Goal: Task Accomplishment & Management: Manage account settings

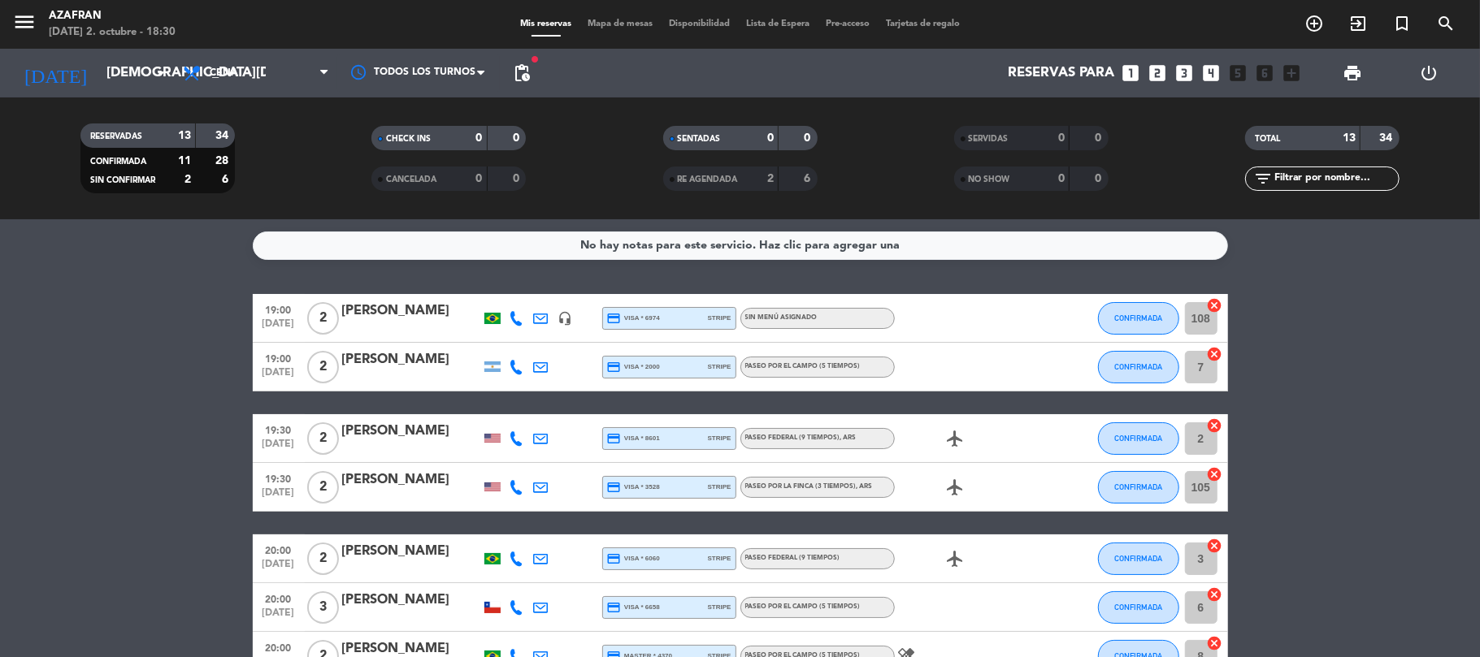
click at [141, 406] on bookings-row "19:00 [DATE] 2 [PERSON_NAME] headset_mic credit_card visa * 6974 stripe Sin men…" at bounding box center [740, 656] width 1480 height 725
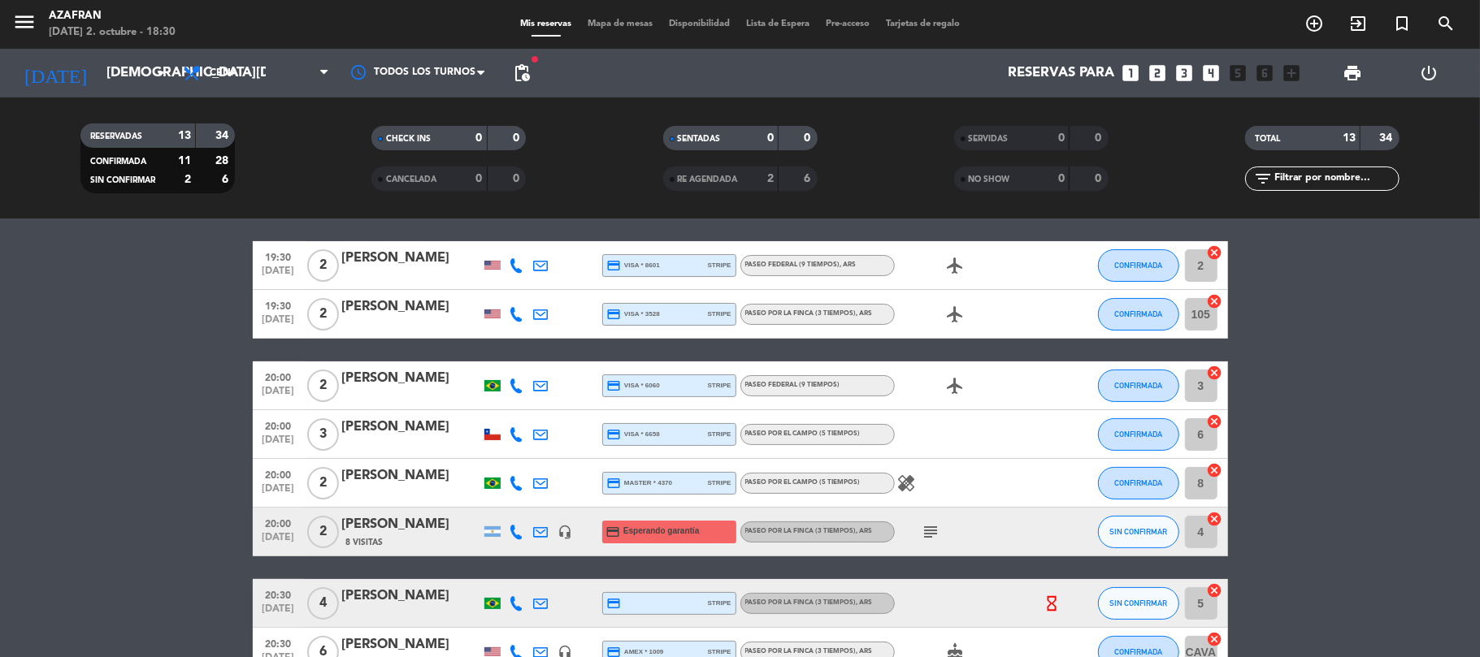
scroll to position [216, 0]
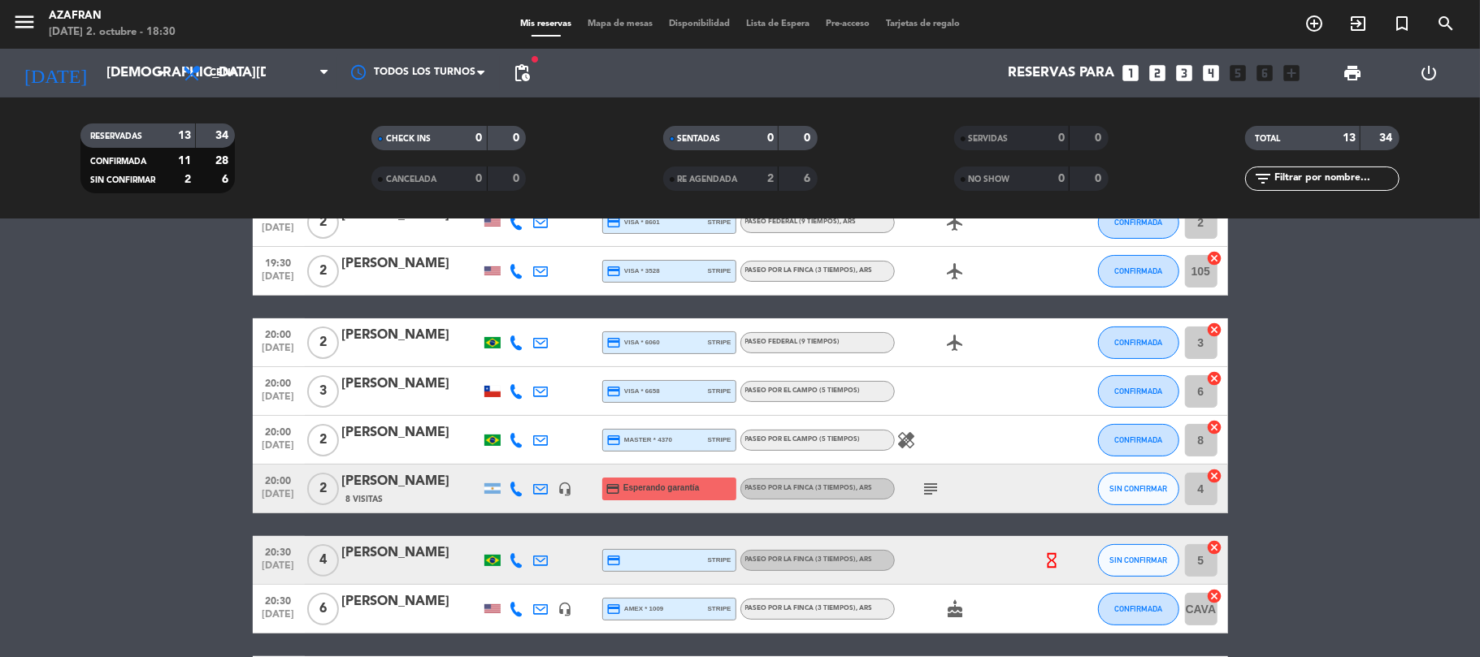
click at [520, 501] on div at bounding box center [517, 489] width 24 height 48
click at [515, 488] on icon at bounding box center [517, 489] width 15 height 15
click at [498, 460] on span "Copiar" at bounding box center [501, 461] width 34 height 17
click at [189, 362] on bookings-row "19:00 [DATE] 2 [PERSON_NAME] headset_mic credit_card visa * 6974 stripe Sin men…" at bounding box center [740, 440] width 1480 height 725
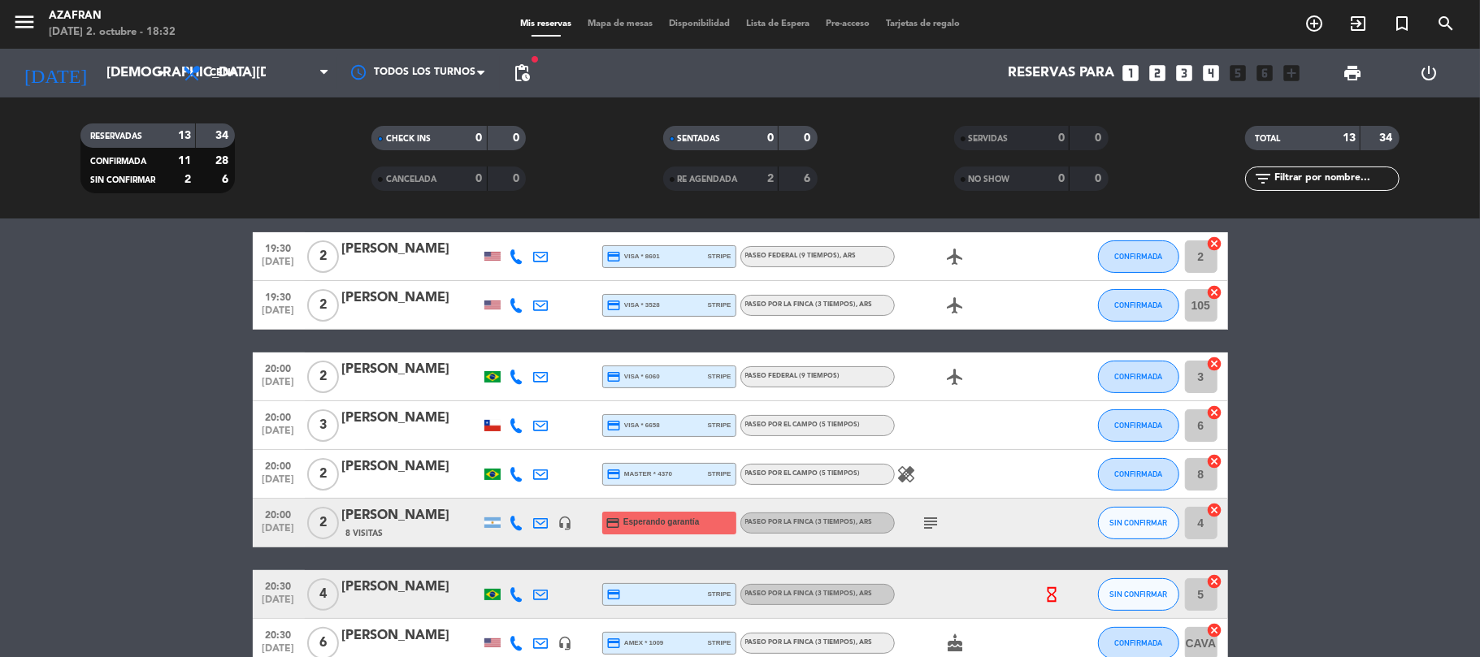
scroll to position [138, 0]
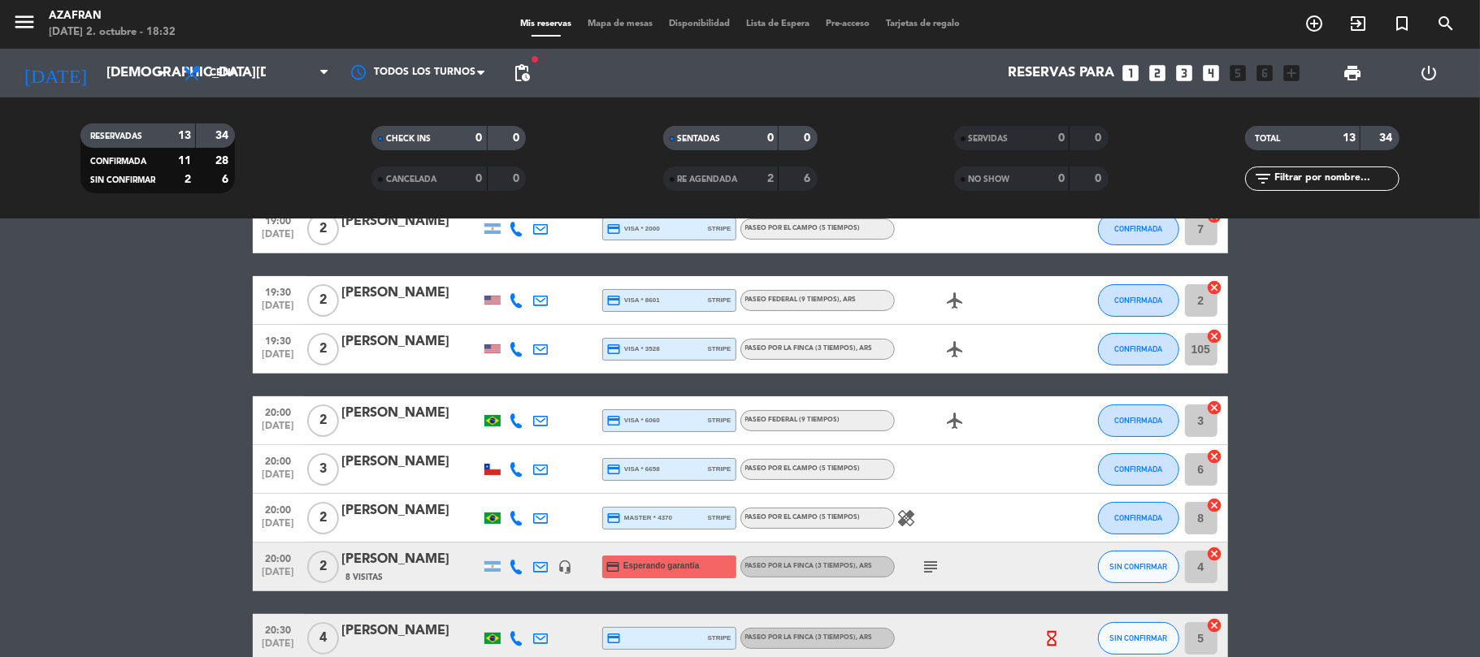
click at [147, 421] on bookings-row "19:00 [DATE] 2 [PERSON_NAME] headset_mic credit_card visa * 6974 stripe Sin men…" at bounding box center [740, 518] width 1480 height 725
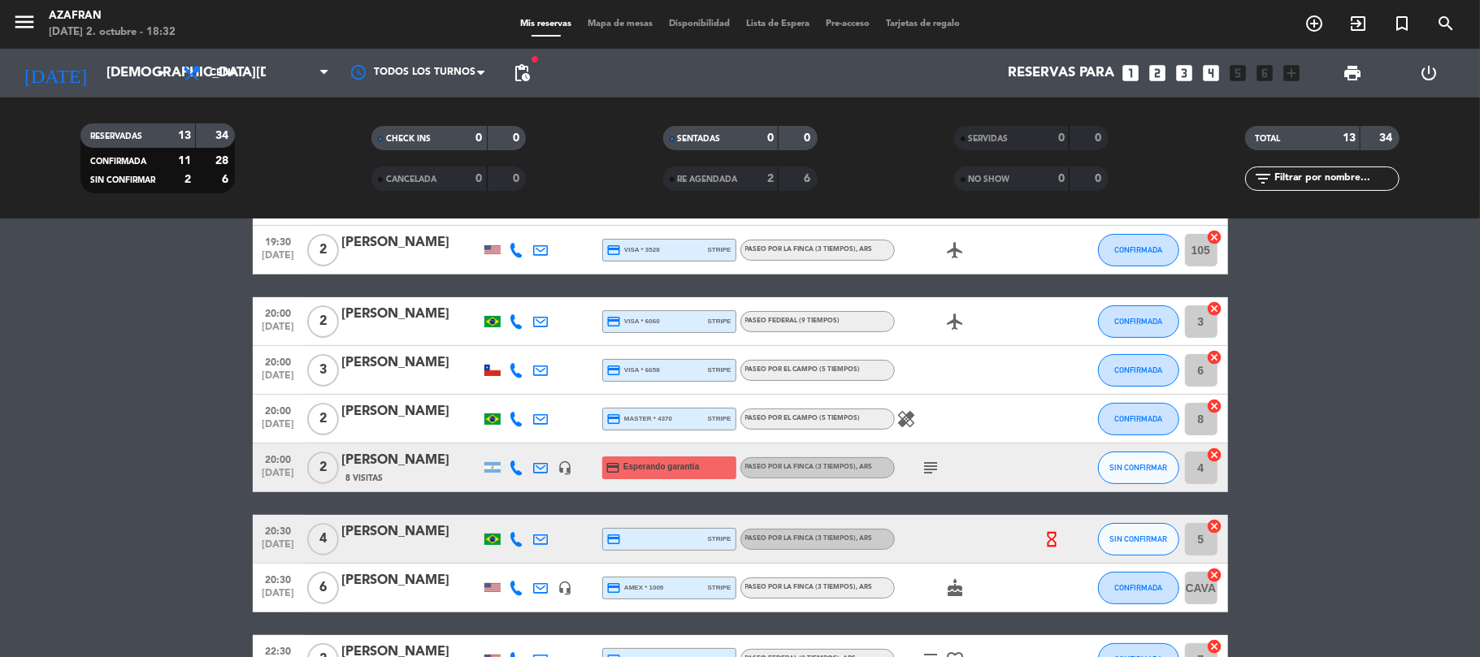
scroll to position [268, 0]
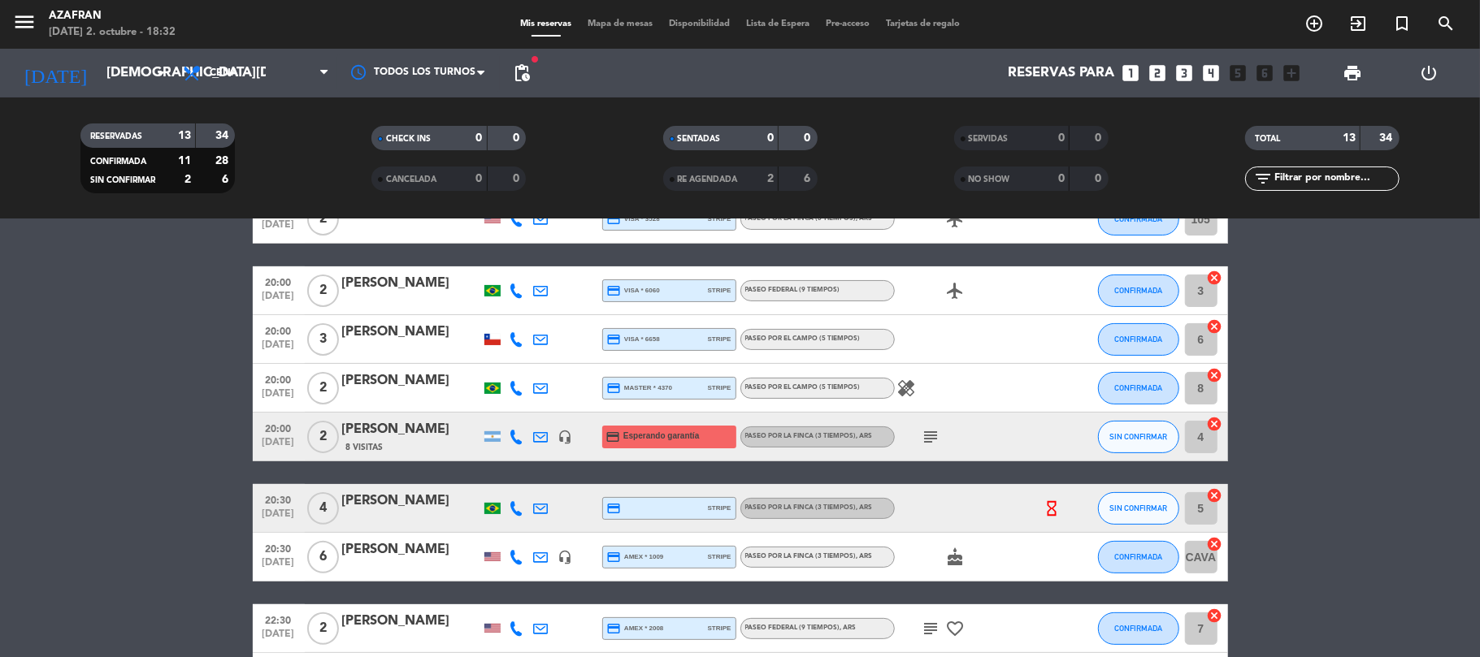
click at [515, 550] on icon at bounding box center [517, 557] width 15 height 15
click at [507, 531] on span "Copiar" at bounding box center [508, 529] width 34 height 17
click at [216, 378] on bookings-row "19:00 [DATE] 2 [PERSON_NAME] headset_mic credit_card visa * 6974 stripe Sin men…" at bounding box center [740, 388] width 1480 height 725
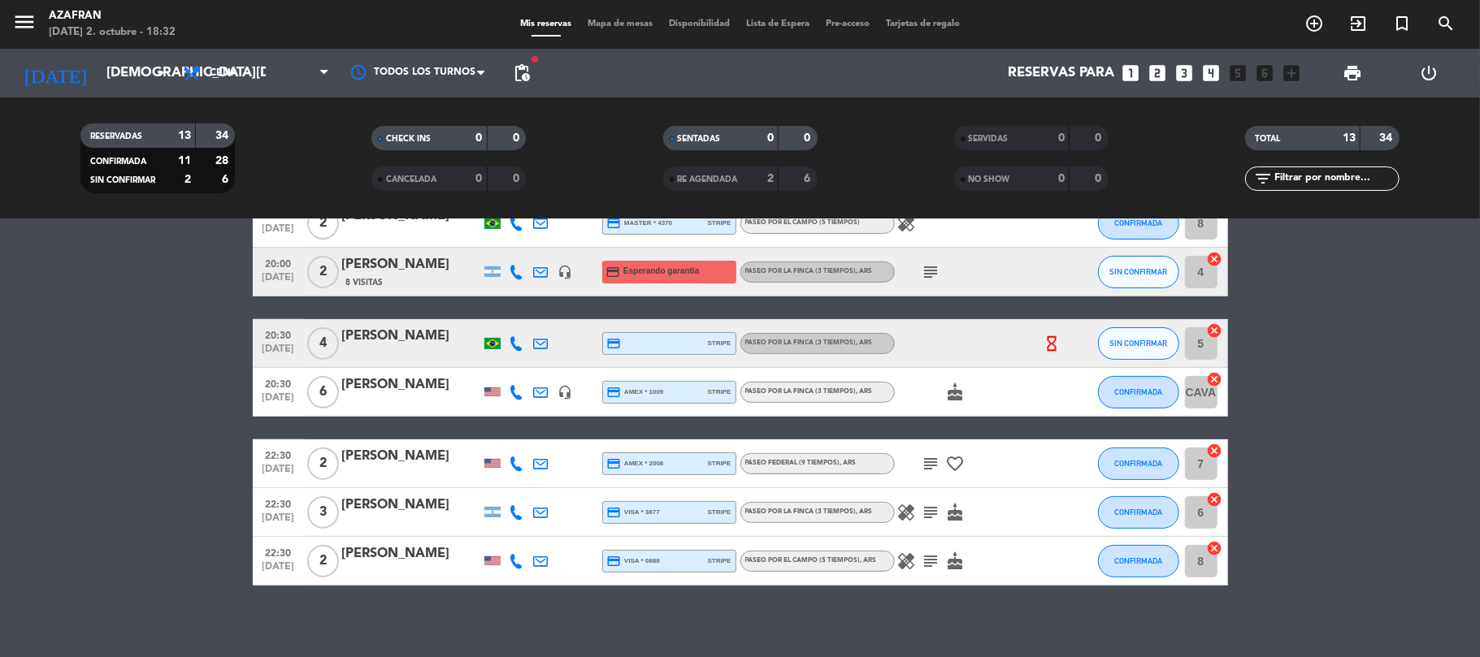
scroll to position [390, 0]
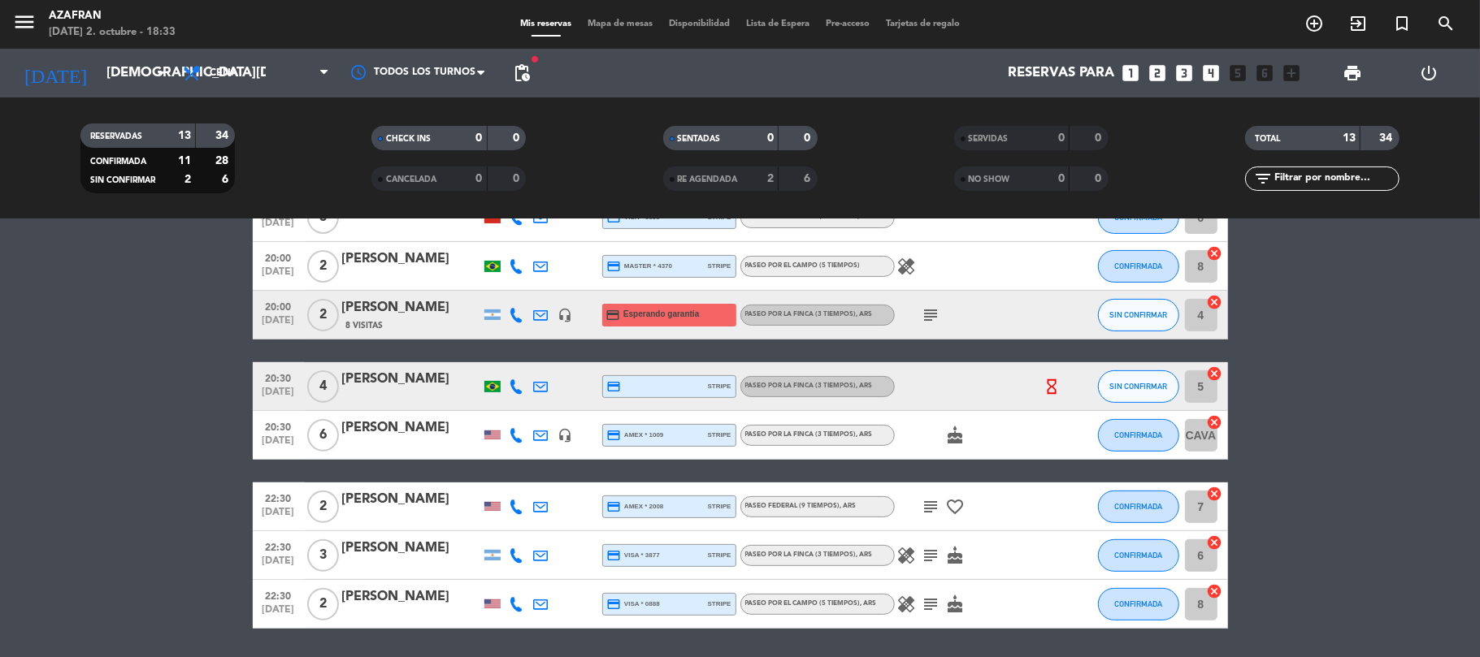
click at [934, 312] on icon "subject" at bounding box center [932, 316] width 20 height 20
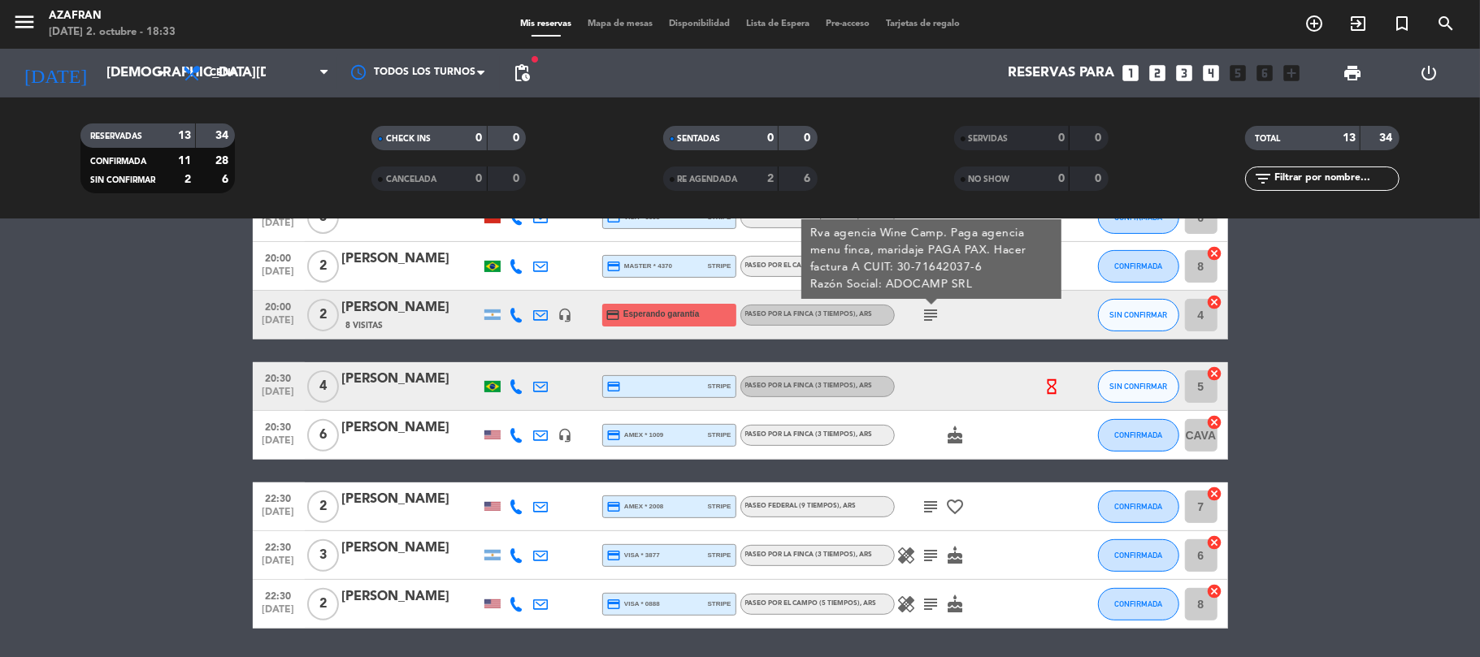
click at [156, 458] on bookings-row "19:00 [DATE] 2 [PERSON_NAME] headset_mic credit_card visa * 6974 stripe Sin men…" at bounding box center [740, 266] width 1480 height 725
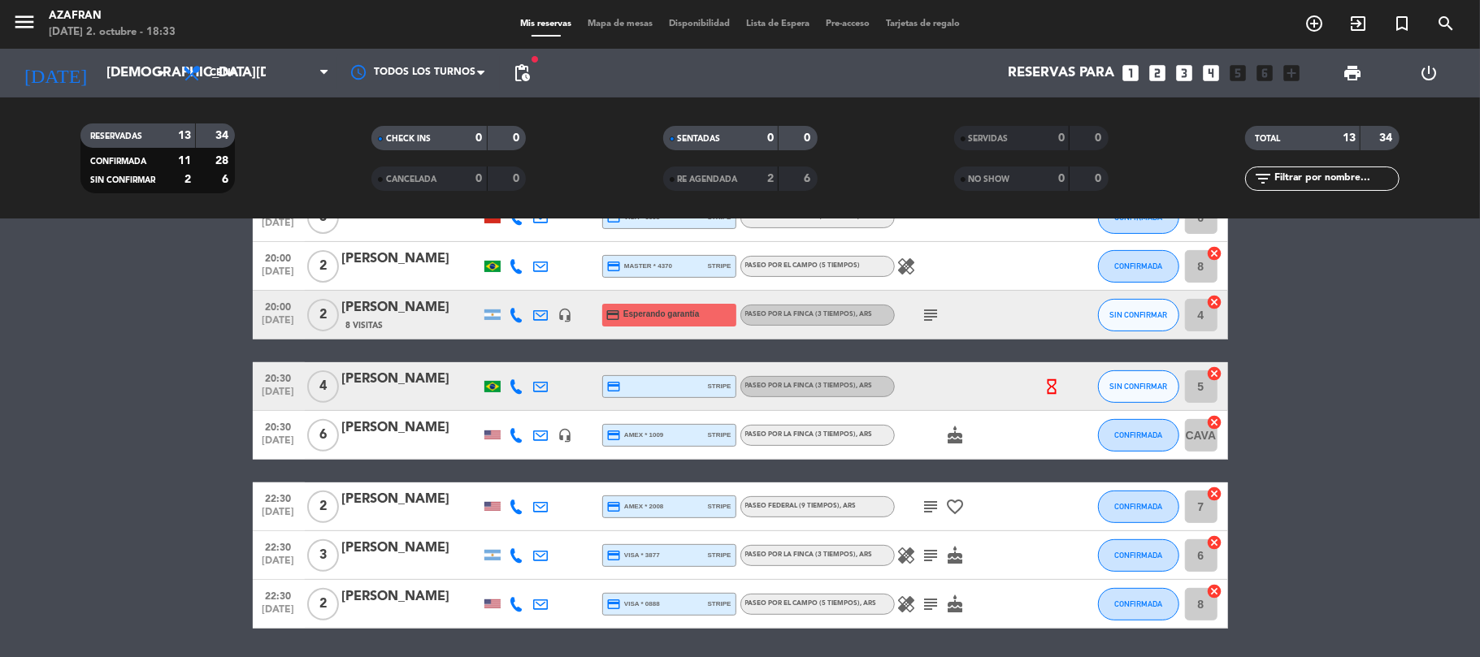
scroll to position [346, 0]
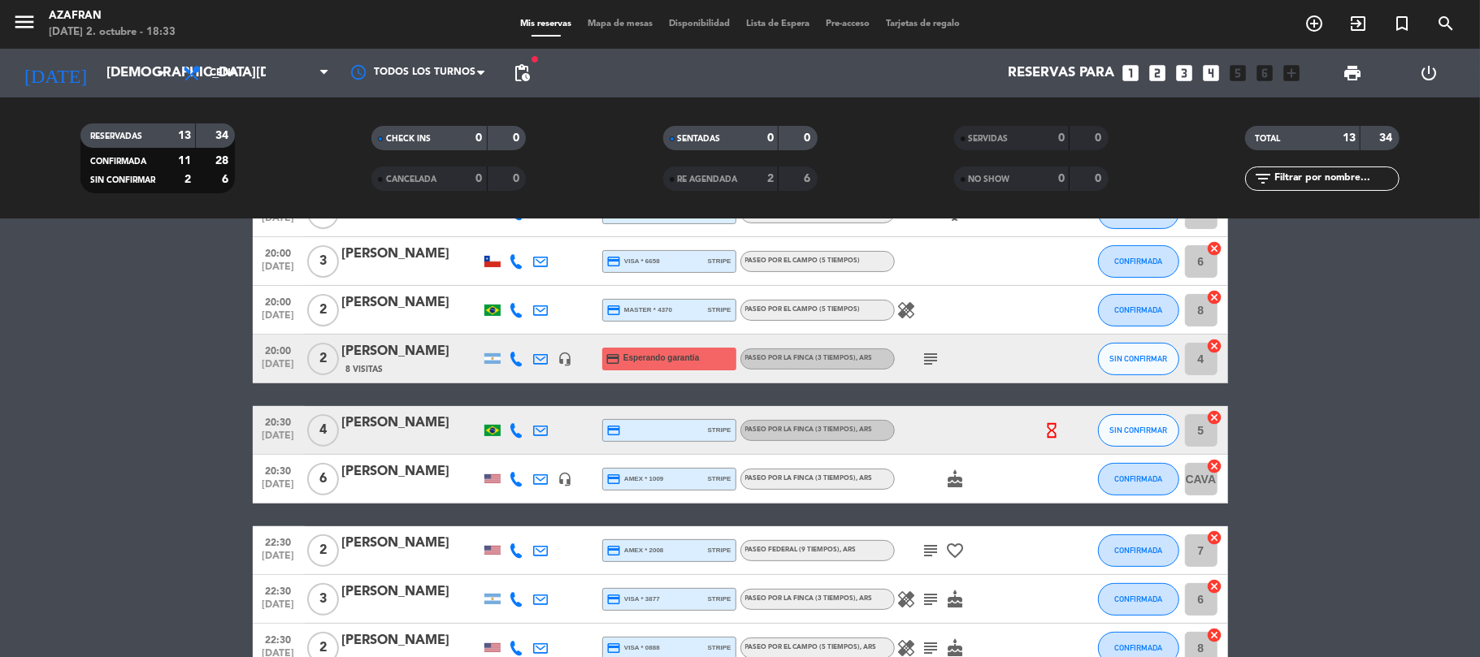
click at [518, 476] on icon at bounding box center [517, 479] width 15 height 15
click at [514, 540] on div at bounding box center [517, 551] width 24 height 48
click at [511, 547] on icon at bounding box center [517, 551] width 15 height 15
click at [491, 527] on span "Copiar" at bounding box center [508, 522] width 34 height 17
click at [193, 563] on bookings-row "19:00 [DATE] 2 [PERSON_NAME] headset_mic credit_card visa * 6974 stripe Sin men…" at bounding box center [740, 310] width 1480 height 725
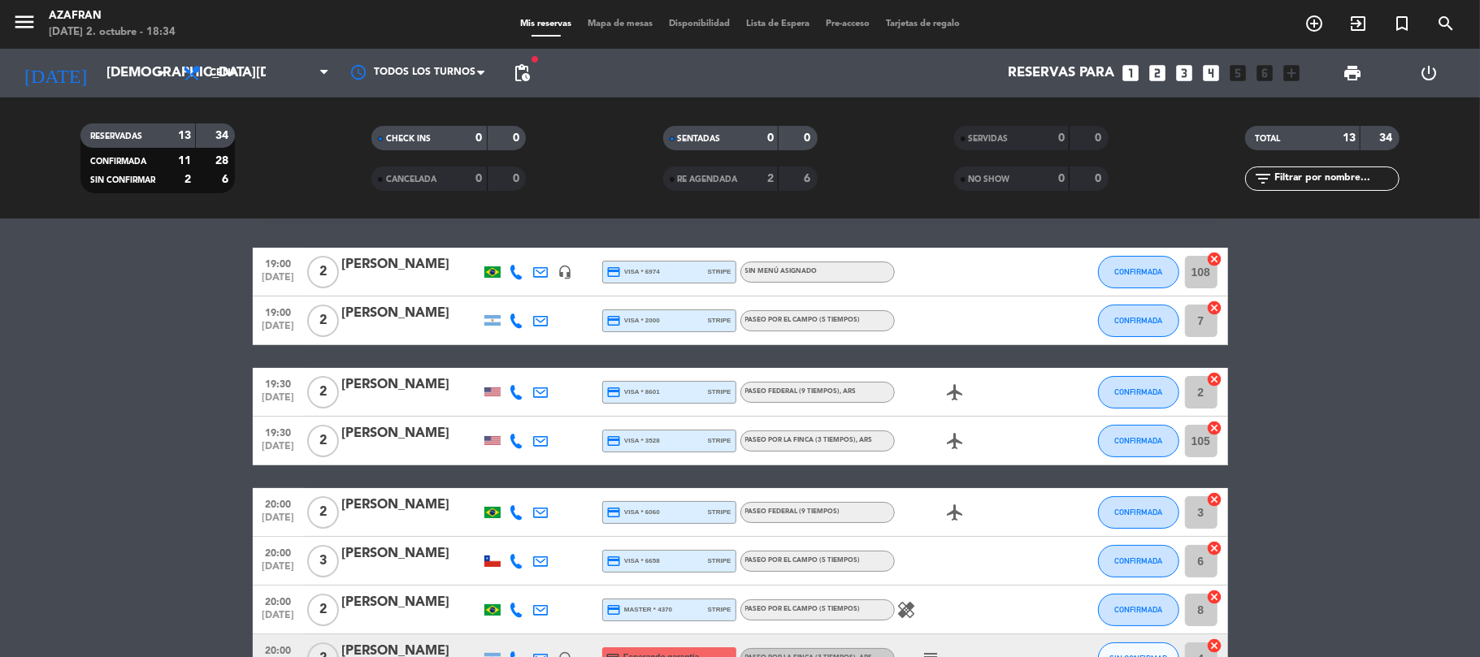
scroll to position [86, 0]
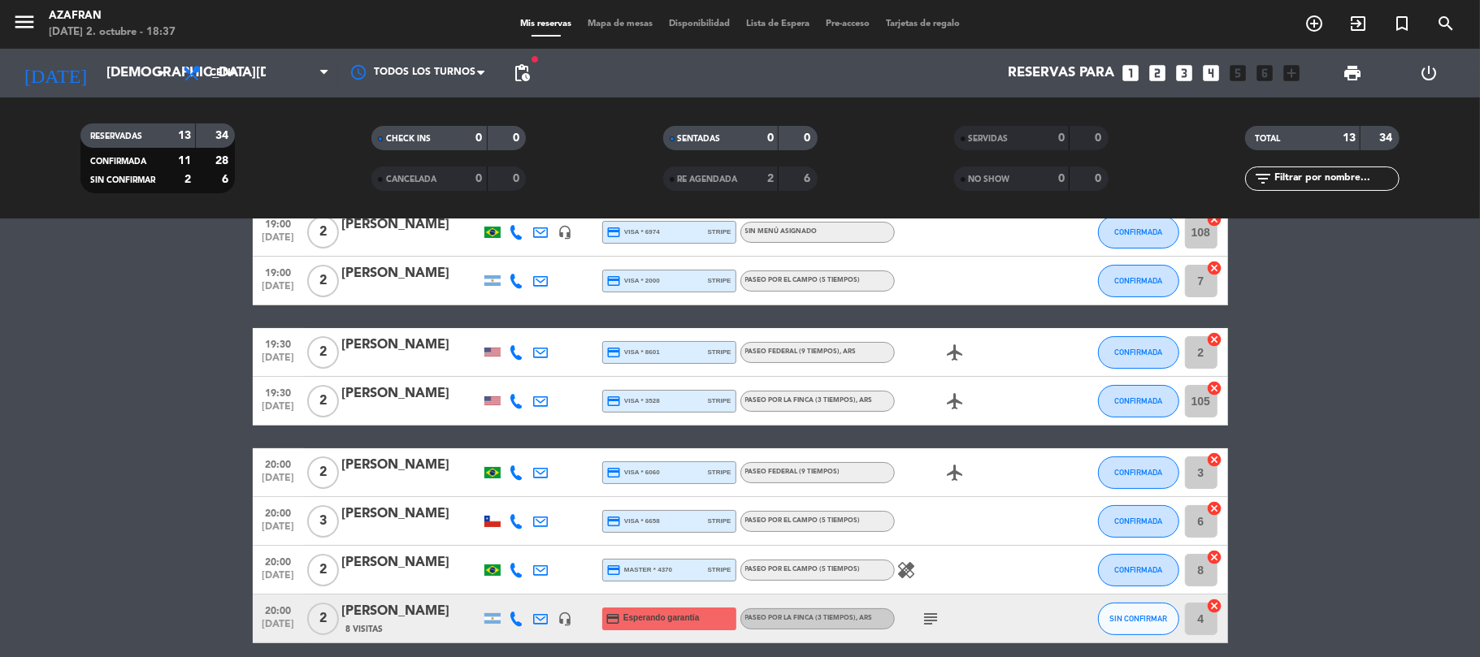
click at [209, 397] on bookings-row "19:00 [DATE] 2 [PERSON_NAME] headset_mic credit_card visa * 6974 stripe Sin men…" at bounding box center [740, 570] width 1480 height 725
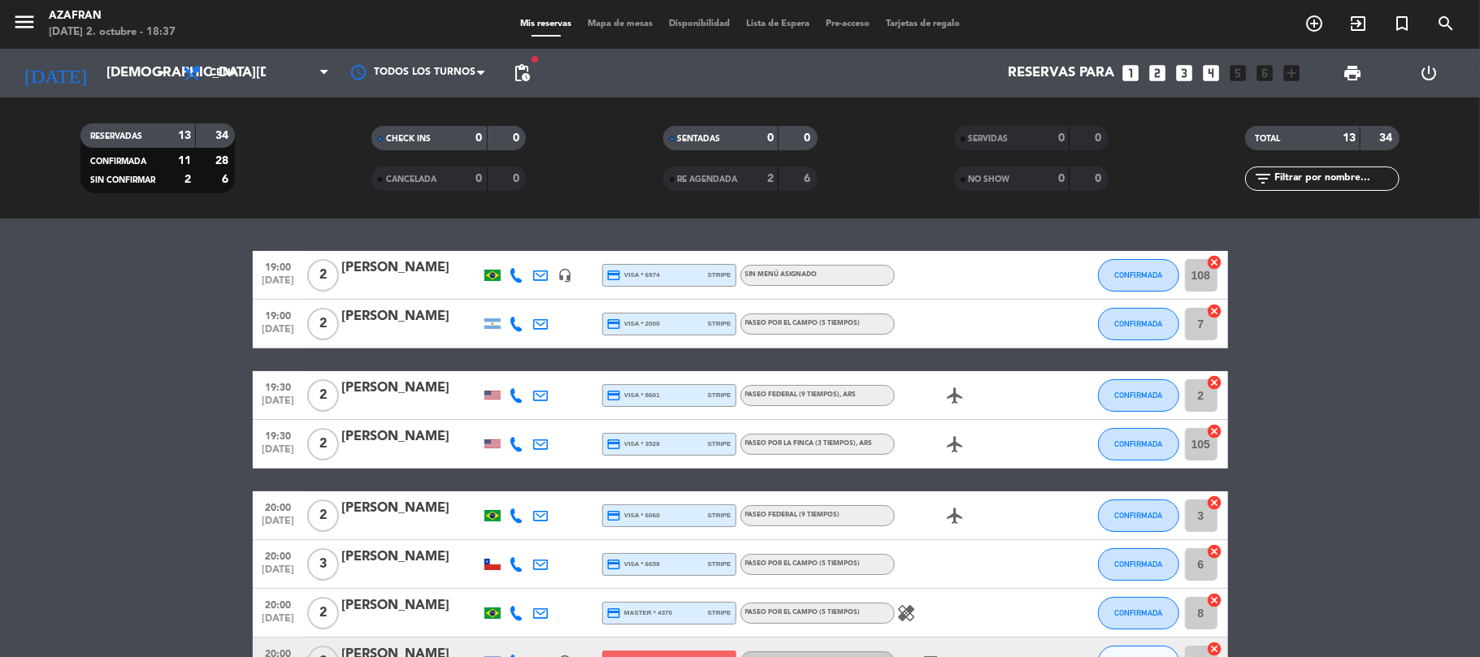
scroll to position [0, 0]
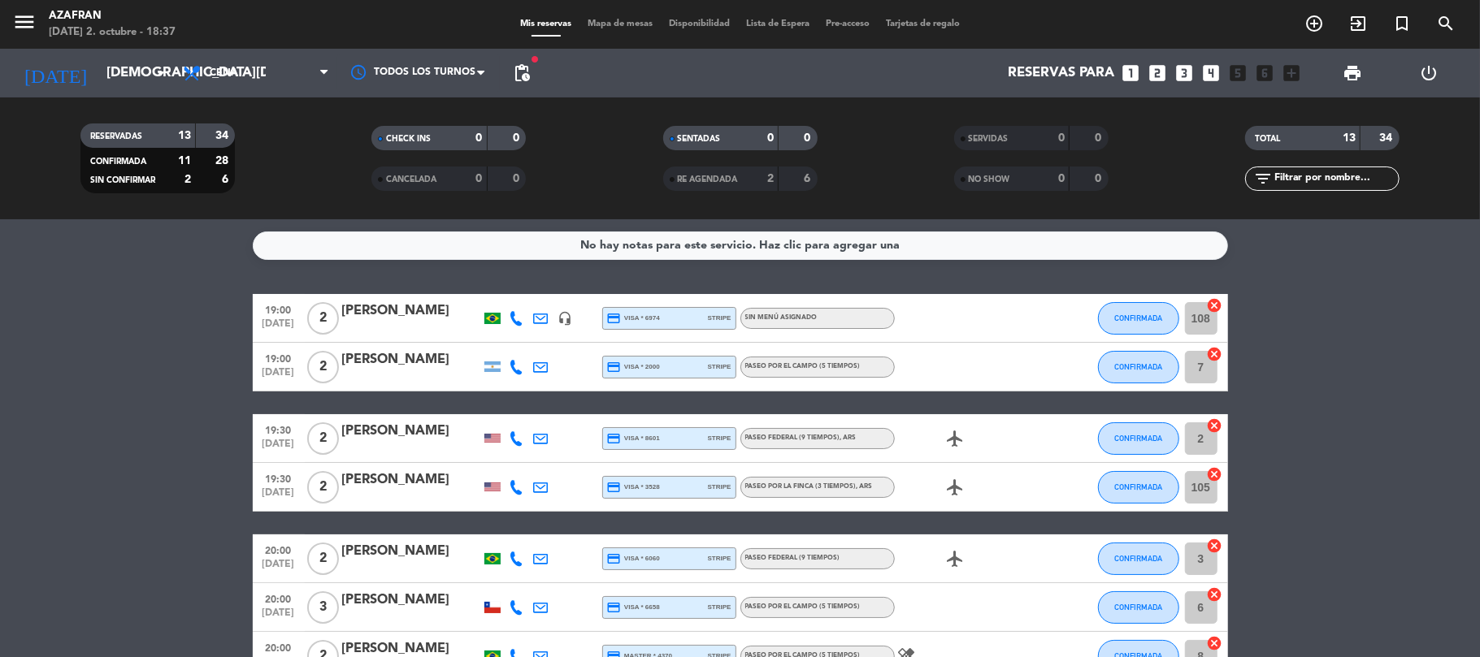
click at [508, 315] on div at bounding box center [517, 318] width 24 height 48
click at [520, 315] on icon at bounding box center [517, 318] width 15 height 15
click at [506, 291] on span "Copiar" at bounding box center [499, 290] width 34 height 17
click at [1441, 11] on span "search" at bounding box center [1446, 24] width 44 height 28
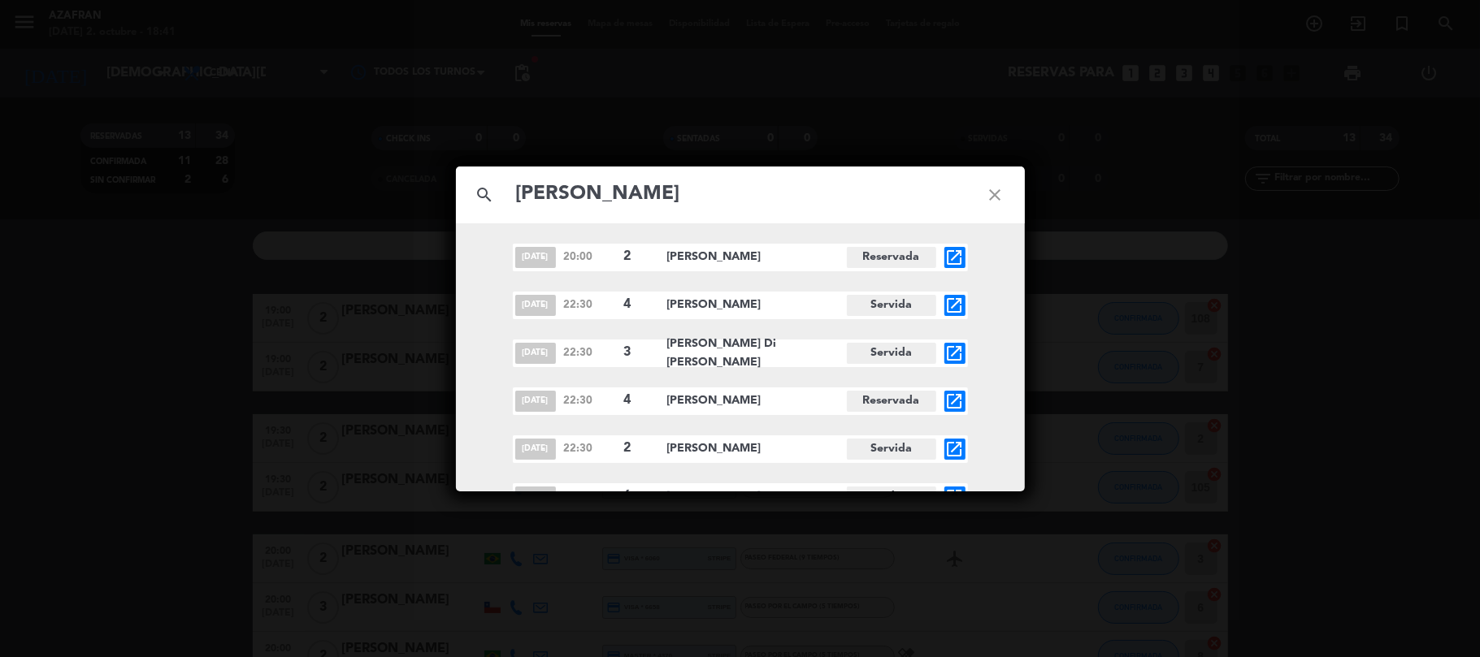
type input "[PERSON_NAME]"
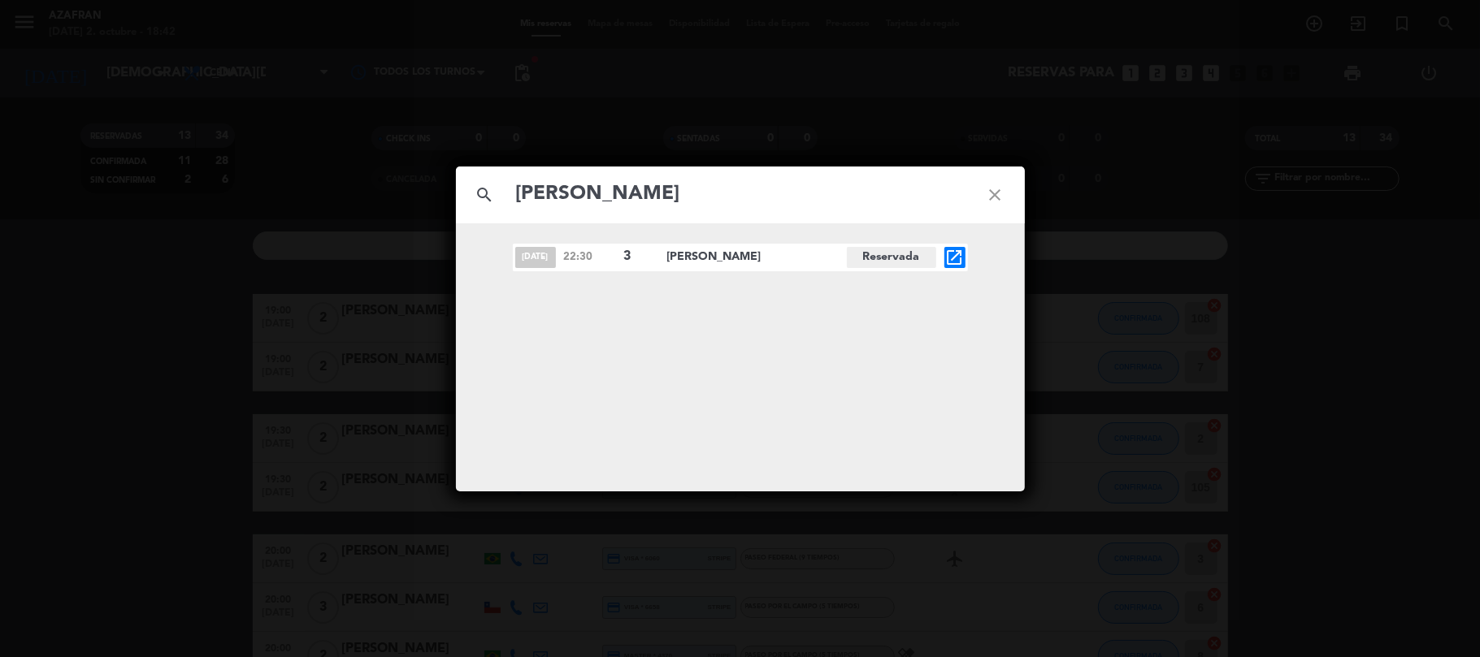
click at [89, 312] on div "search [PERSON_NAME] close [DATE] 22:30 3 [PERSON_NAME] Reservada open_in_new" at bounding box center [740, 328] width 1480 height 657
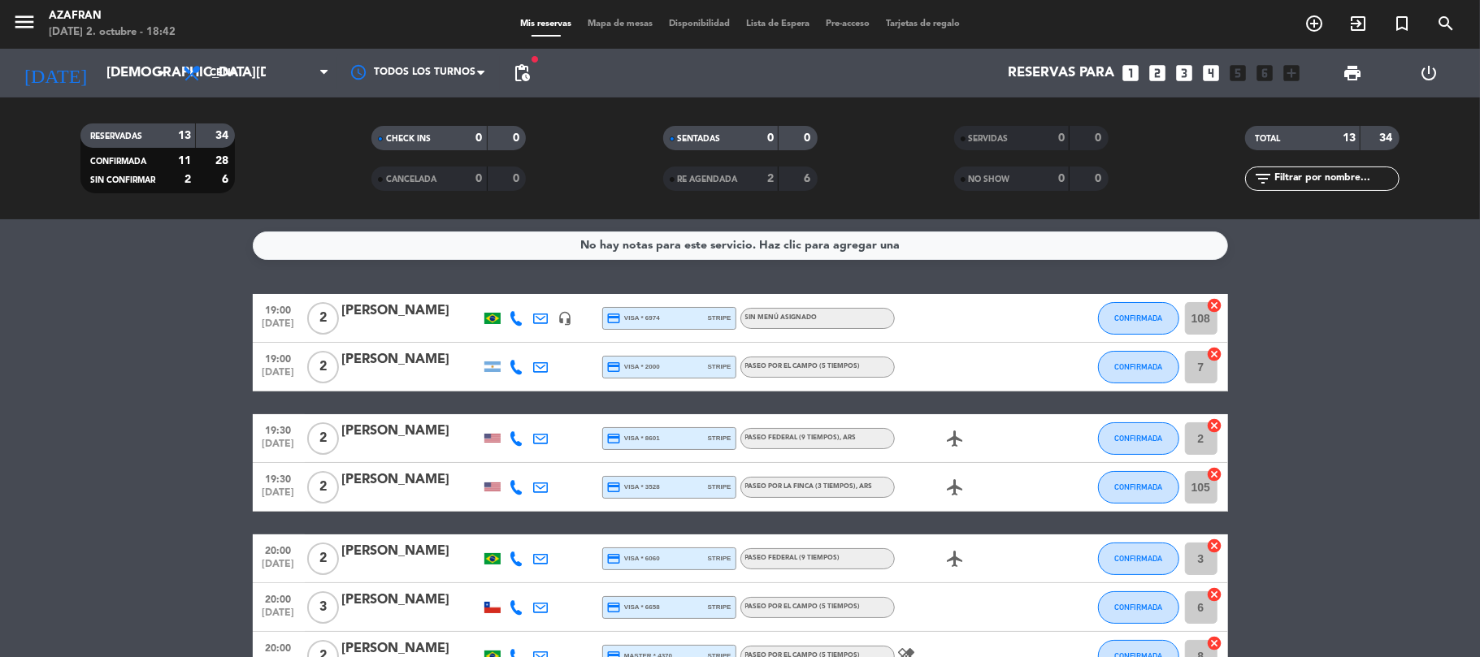
click at [157, 356] on bookings-row "19:00 [DATE] 2 [PERSON_NAME] headset_mic credit_card visa * 6974 stripe Sin men…" at bounding box center [740, 656] width 1480 height 725
click at [118, 332] on bookings-row "19:00 [DATE] 2 [PERSON_NAME] headset_mic credit_card visa * 6974 stripe Sin men…" at bounding box center [740, 656] width 1480 height 725
click at [105, 339] on bookings-row "19:00 [DATE] 2 [PERSON_NAME] headset_mic credit_card visa * 6974 stripe Sin men…" at bounding box center [740, 656] width 1480 height 725
click at [131, 479] on bookings-row "19:00 [DATE] 2 [PERSON_NAME] headset_mic credit_card visa * 6974 stripe Sin men…" at bounding box center [740, 656] width 1480 height 725
click at [355, 364] on div "[PERSON_NAME]" at bounding box center [411, 359] width 138 height 21
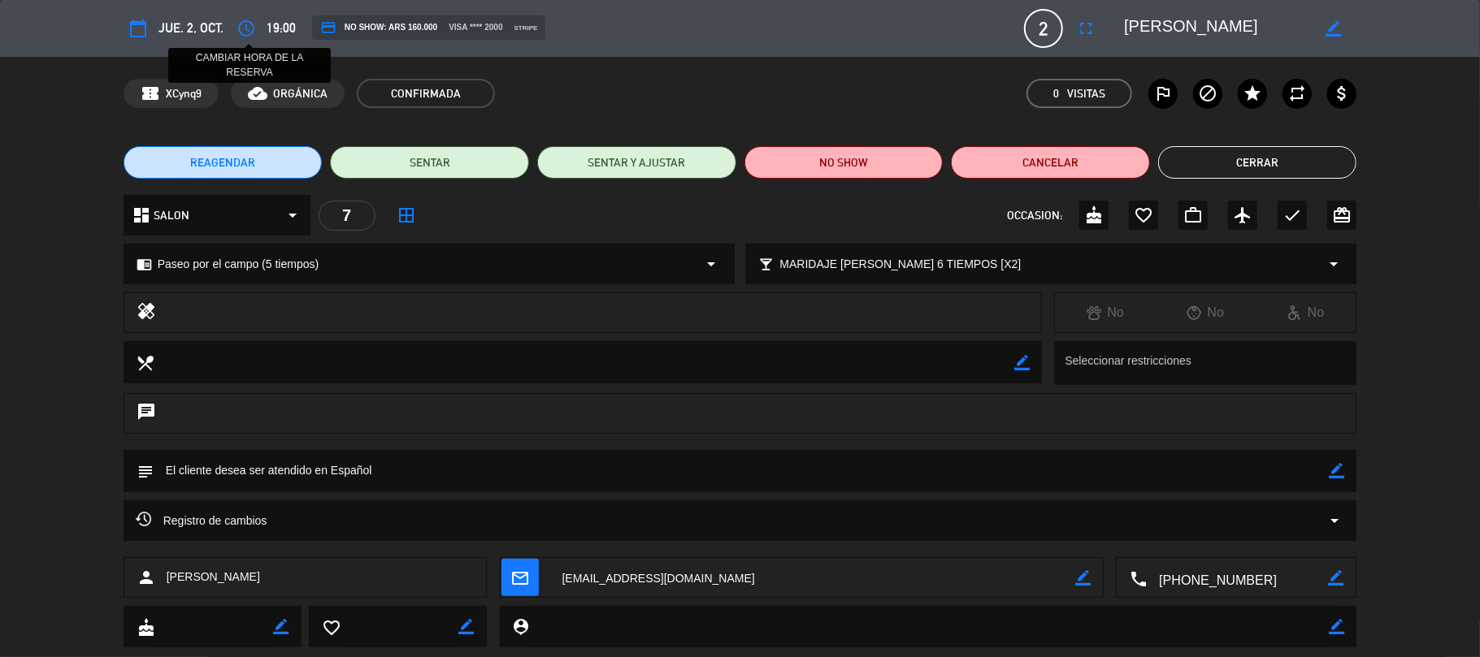
click at [245, 20] on icon "access_time" at bounding box center [246, 29] width 20 height 20
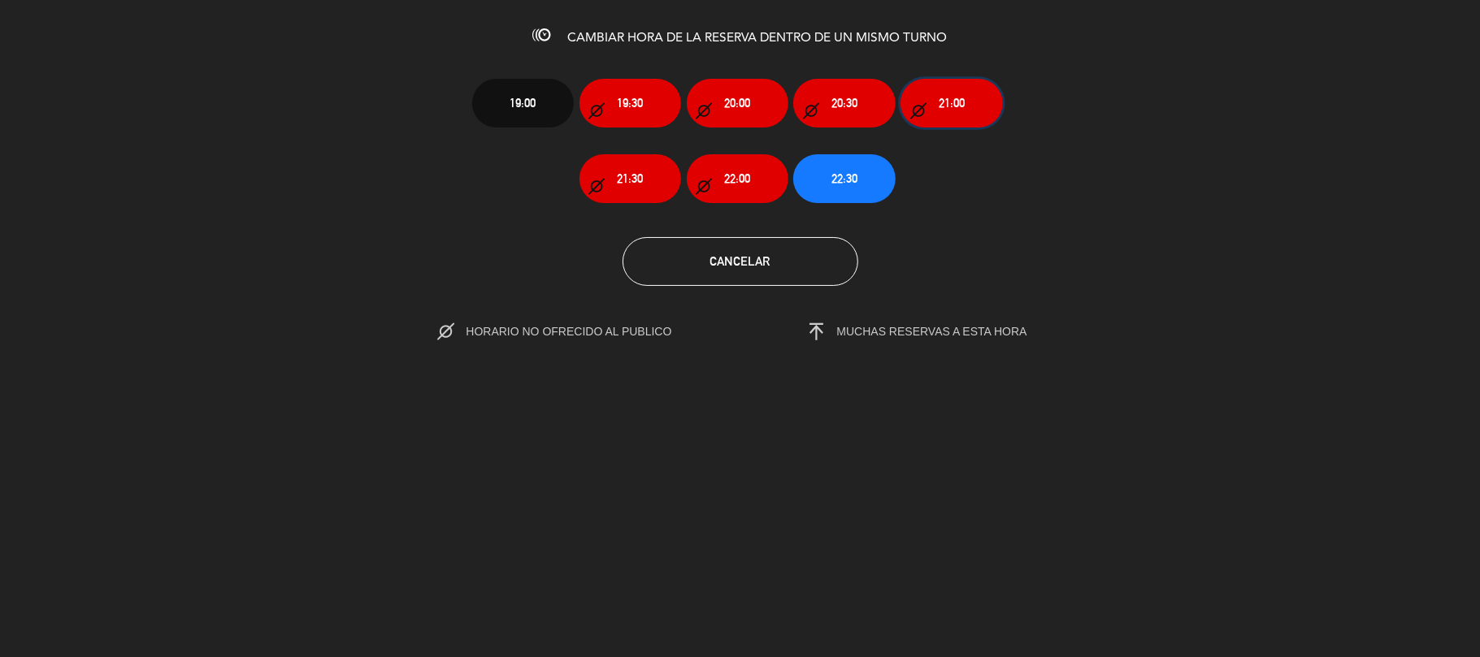
click at [936, 89] on button "21:00" at bounding box center [951, 103] width 102 height 49
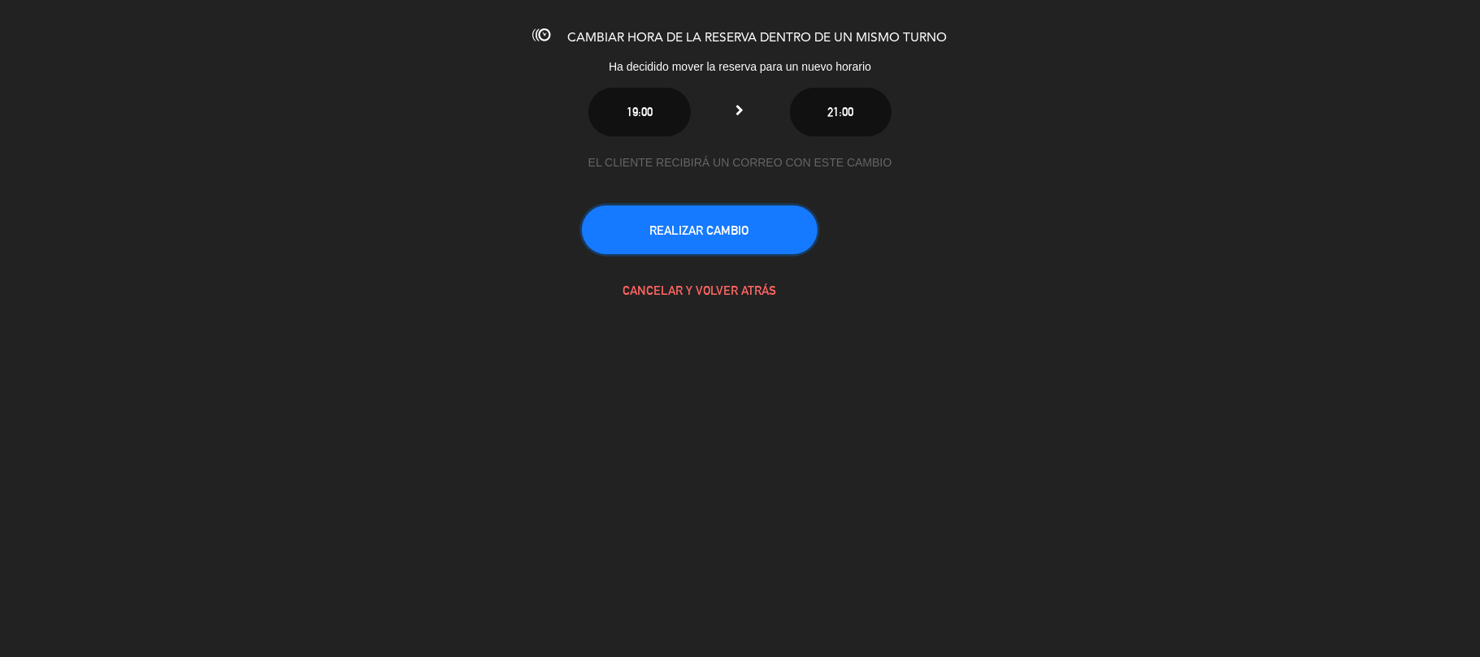
click at [753, 232] on button "REALIZAR CAMBIO" at bounding box center [700, 230] width 236 height 49
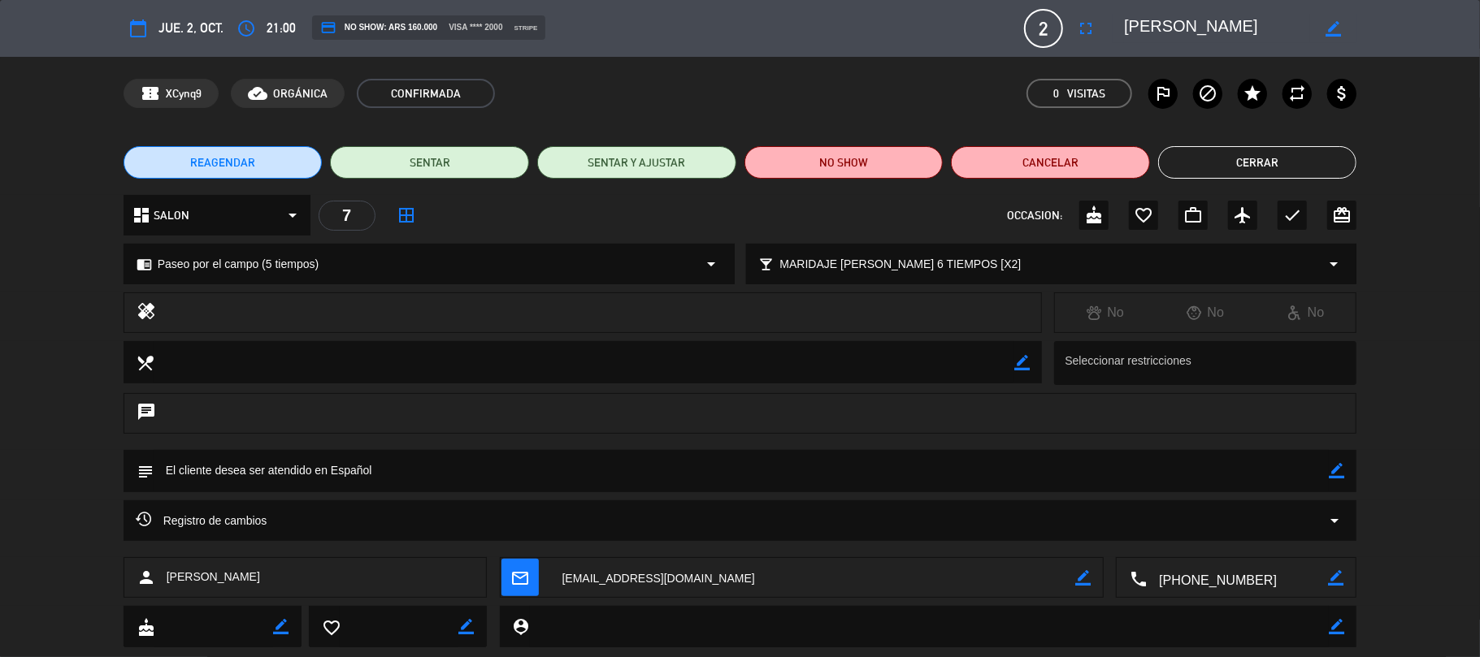
click at [1221, 167] on button "Cerrar" at bounding box center [1257, 162] width 199 height 33
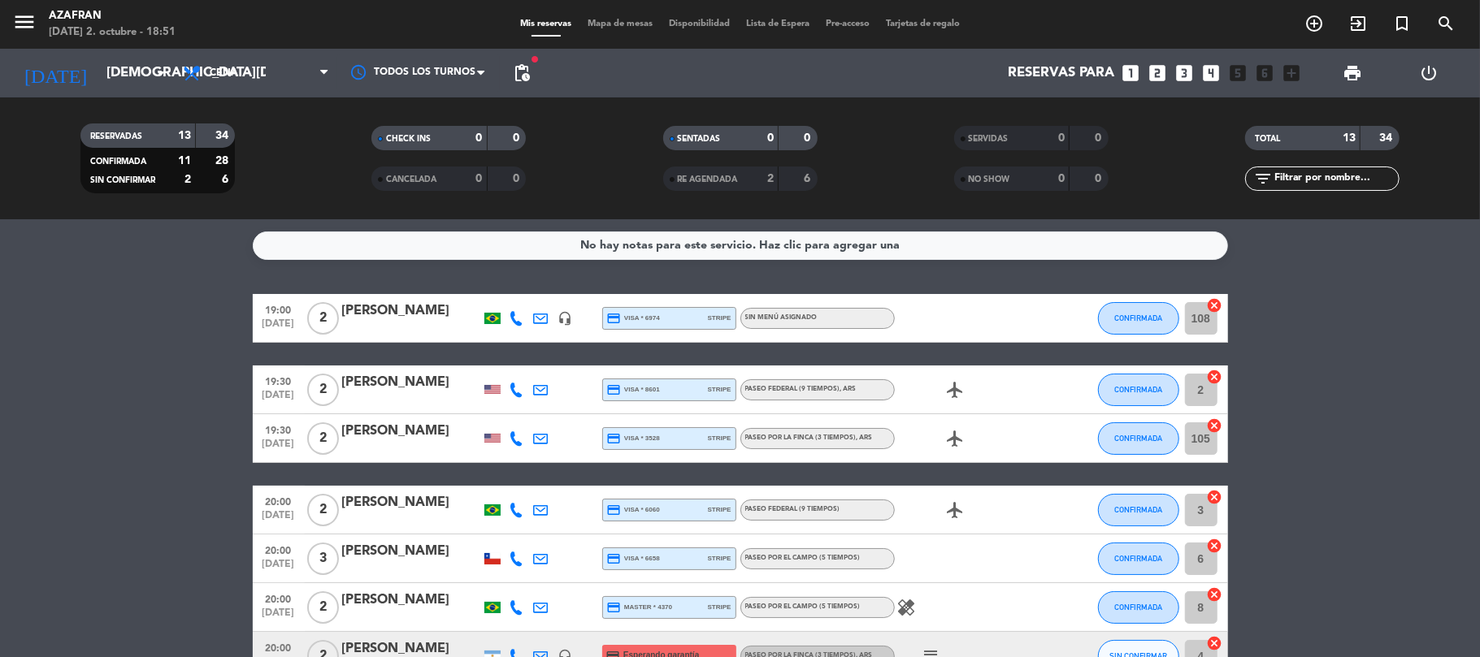
click at [104, 299] on bookings-row "19:00 [DATE] 2 [PERSON_NAME] headset_mic credit_card visa * 6974 stripe Sin men…" at bounding box center [740, 668] width 1480 height 748
click at [520, 72] on span "pending_actions" at bounding box center [522, 73] width 20 height 20
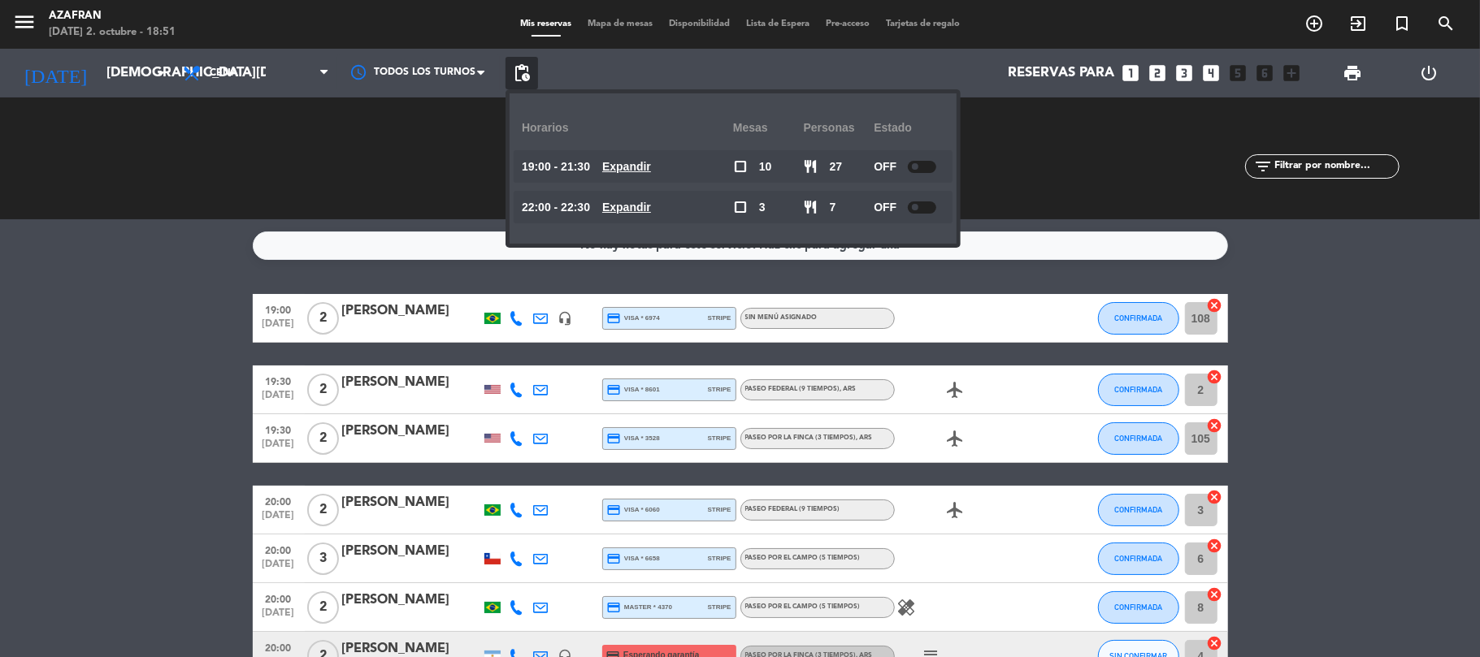
click at [143, 332] on bookings-row "19:00 [DATE] 2 [PERSON_NAME] headset_mic credit_card visa * 6974 stripe Sin men…" at bounding box center [740, 668] width 1480 height 748
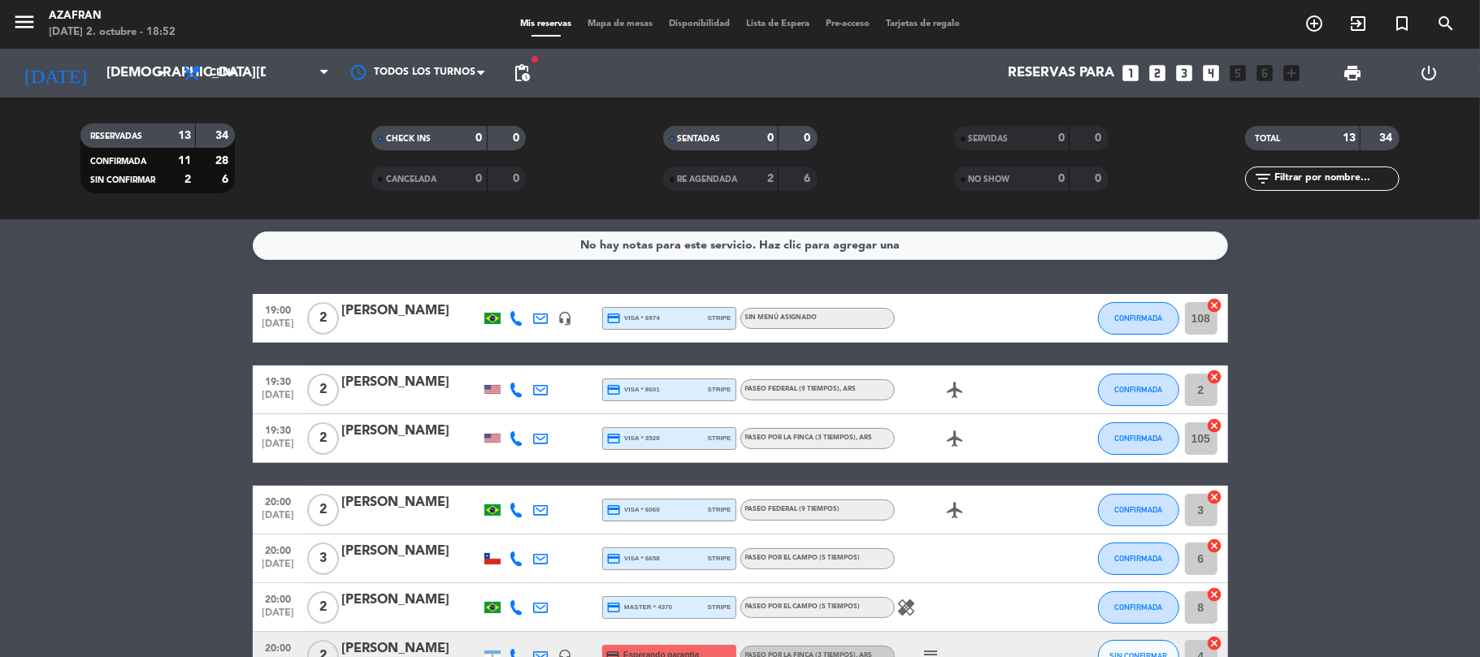
click at [75, 333] on bookings-row "19:00 [DATE] 2 [PERSON_NAME] headset_mic credit_card visa * 6974 stripe Sin men…" at bounding box center [740, 668] width 1480 height 748
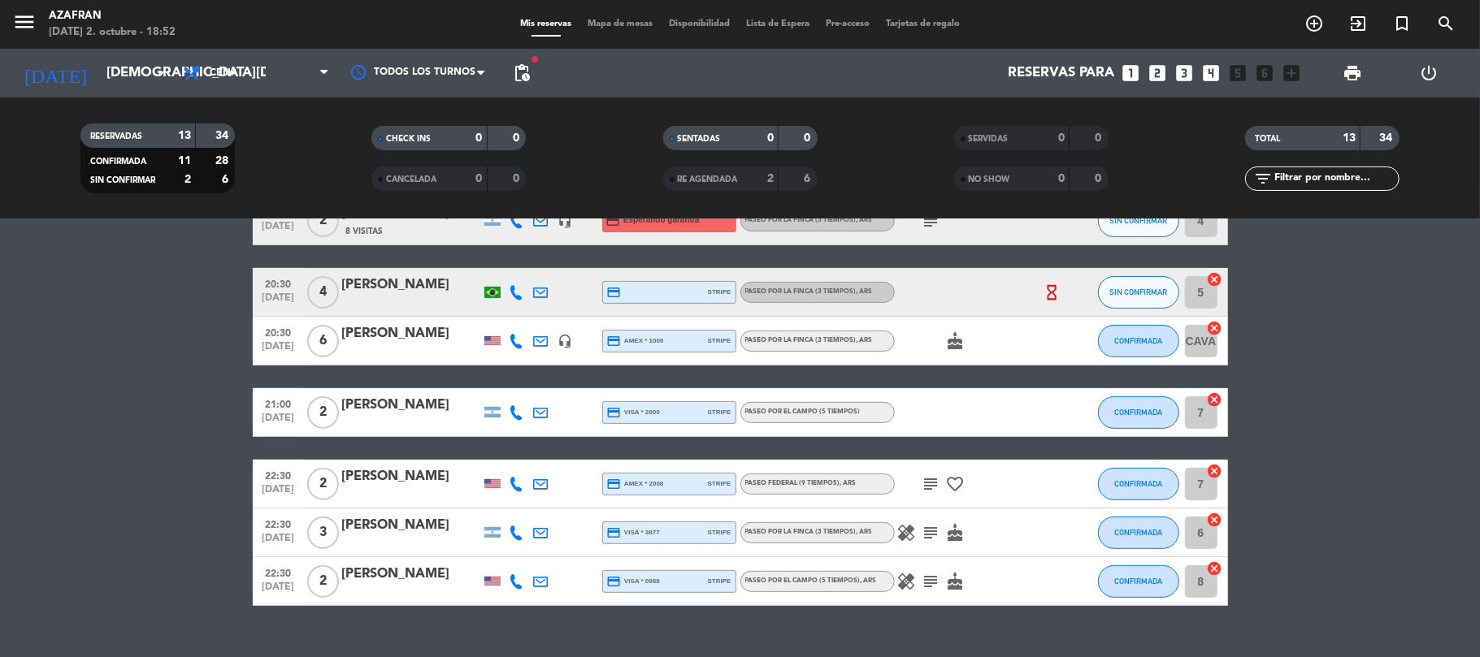
scroll to position [465, 0]
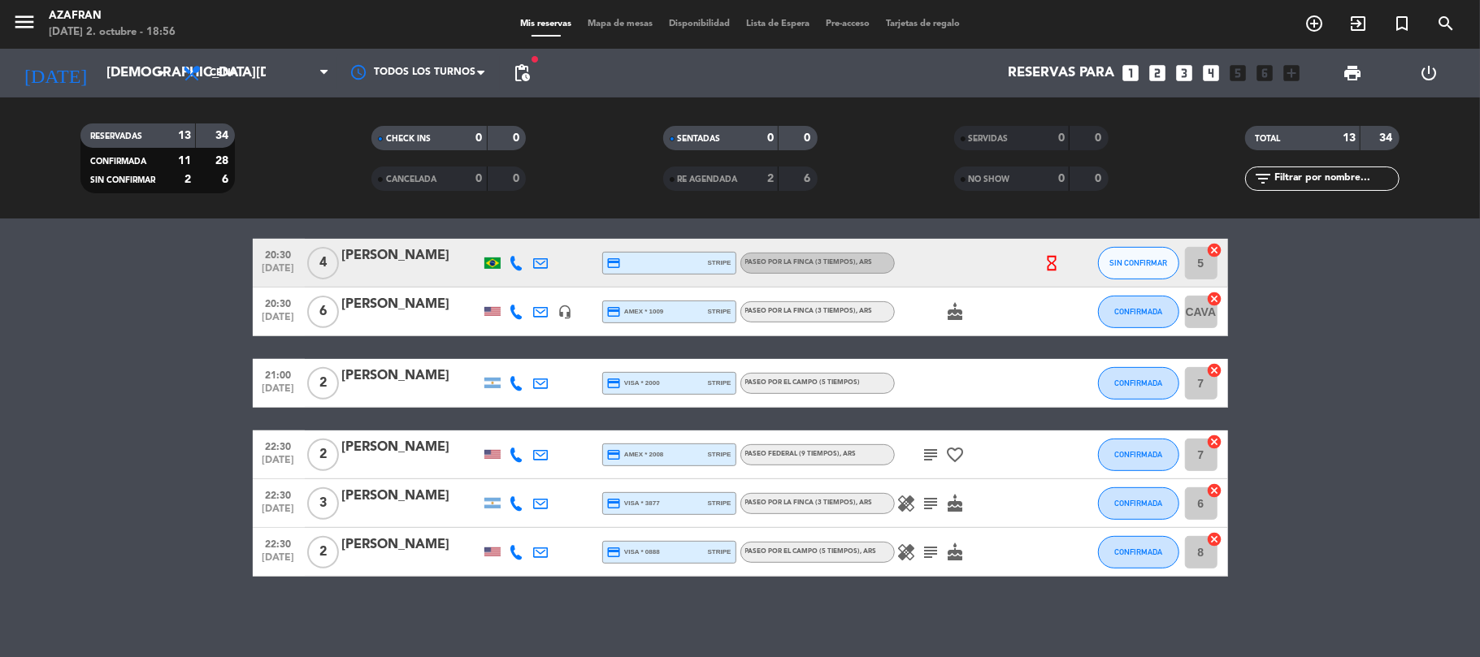
click at [4, 444] on bookings-row "19:00 [DATE] 2 [PERSON_NAME] headset_mic credit_card visa * 6974 stripe Sin men…" at bounding box center [740, 203] width 1480 height 748
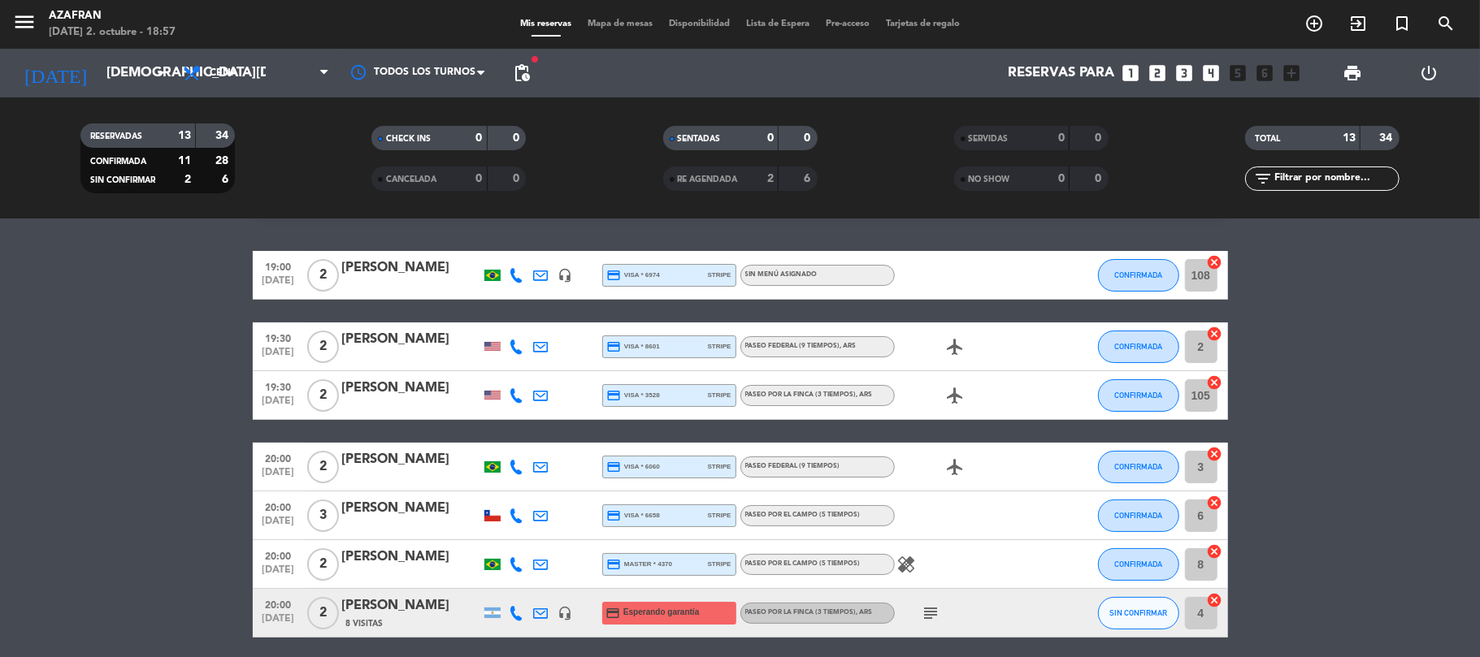
scroll to position [42, 0]
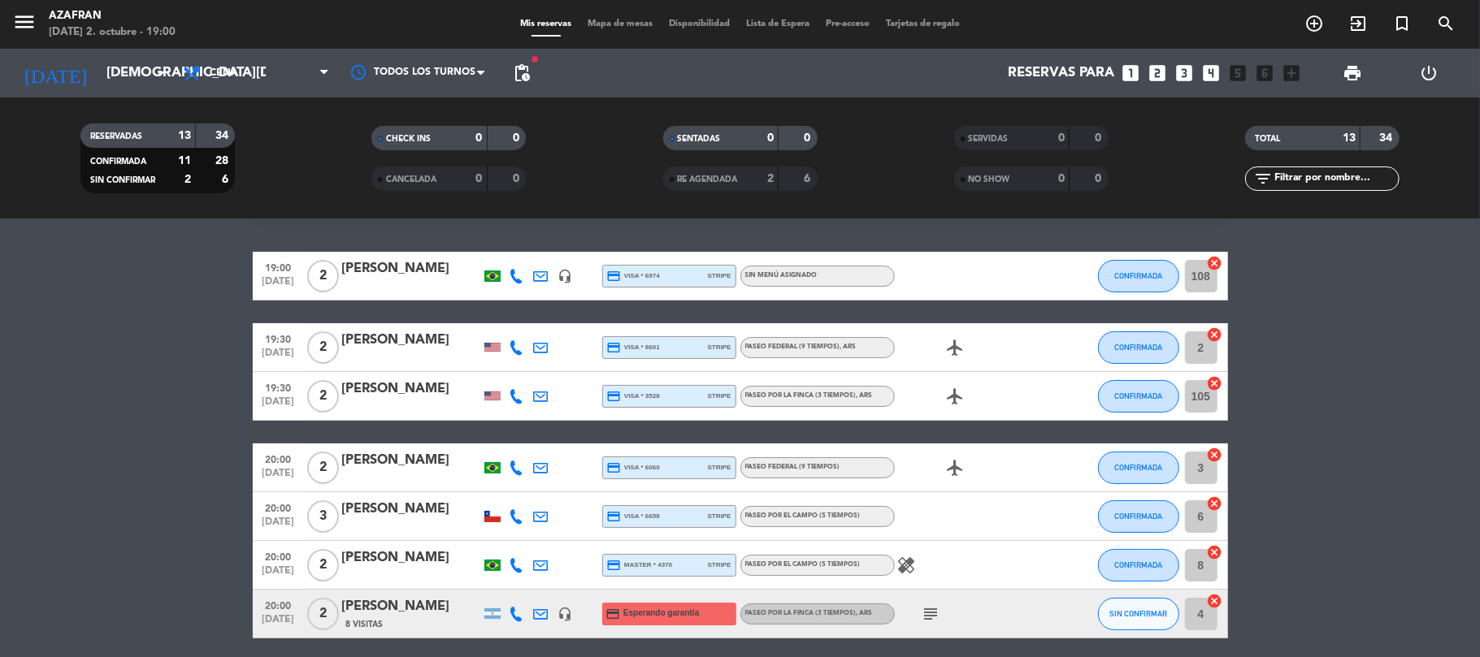
click at [515, 465] on icon at bounding box center [517, 468] width 15 height 15
click at [510, 436] on span "Copiar" at bounding box center [501, 440] width 34 height 17
click at [286, 463] on span "20:00" at bounding box center [278, 458] width 41 height 19
click at [177, 380] on bookings-row "19:00 [DATE] 2 [PERSON_NAME] headset_mic credit_card visa * 6974 stripe Sin men…" at bounding box center [740, 626] width 1480 height 748
click at [510, 469] on icon at bounding box center [517, 468] width 15 height 15
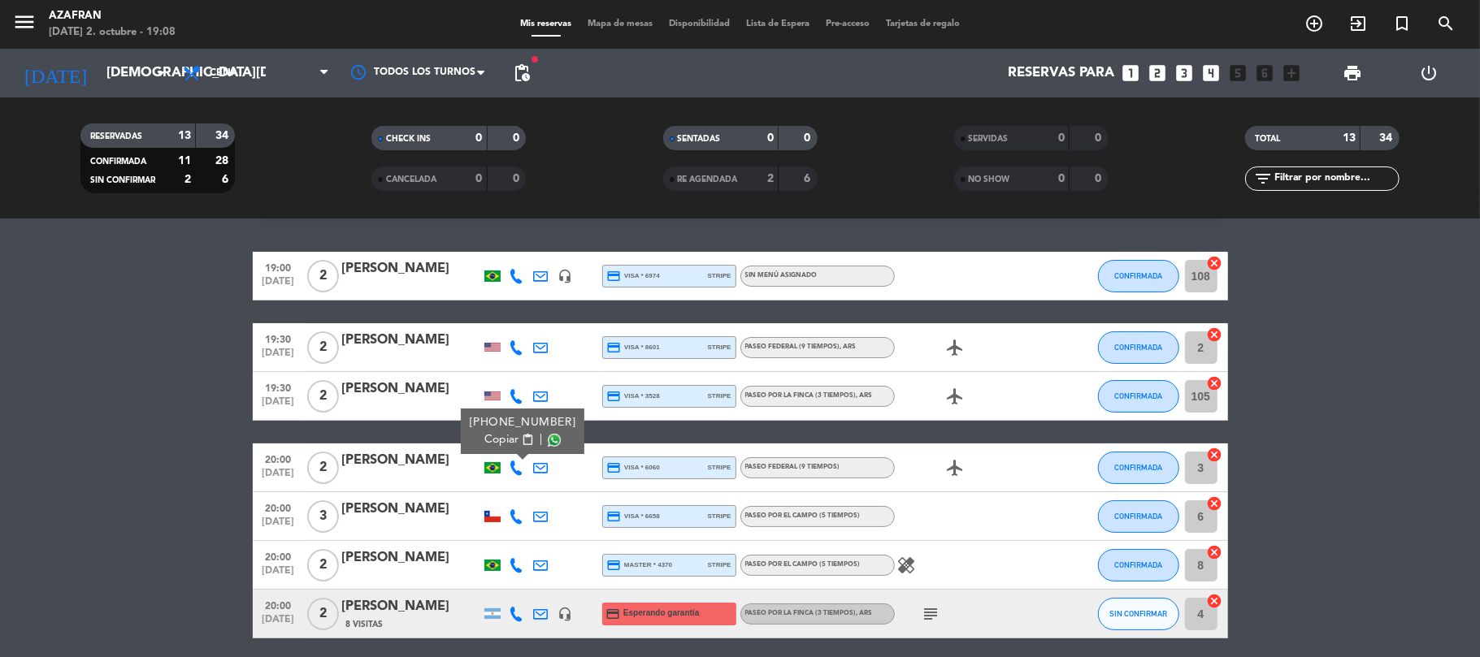
click at [398, 459] on div "[PERSON_NAME]" at bounding box center [411, 460] width 138 height 21
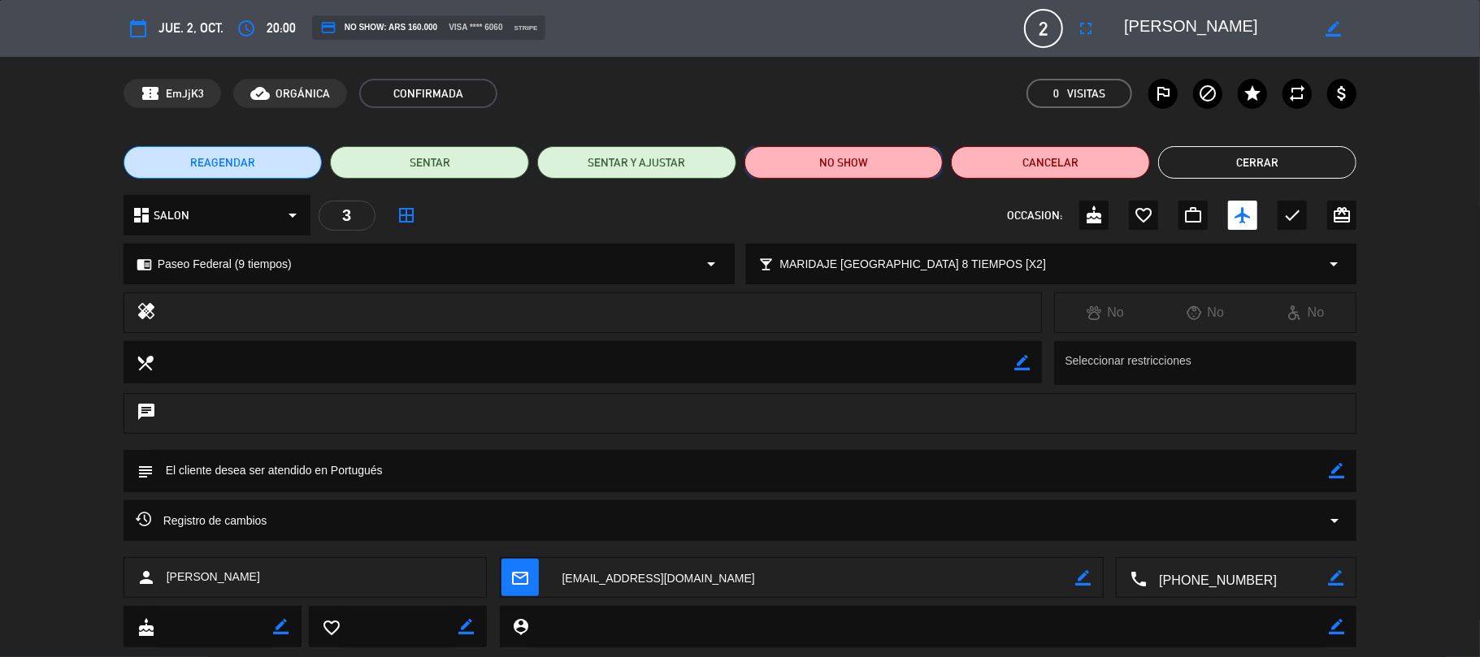
click at [827, 171] on button "NO SHOW" at bounding box center [843, 162] width 199 height 33
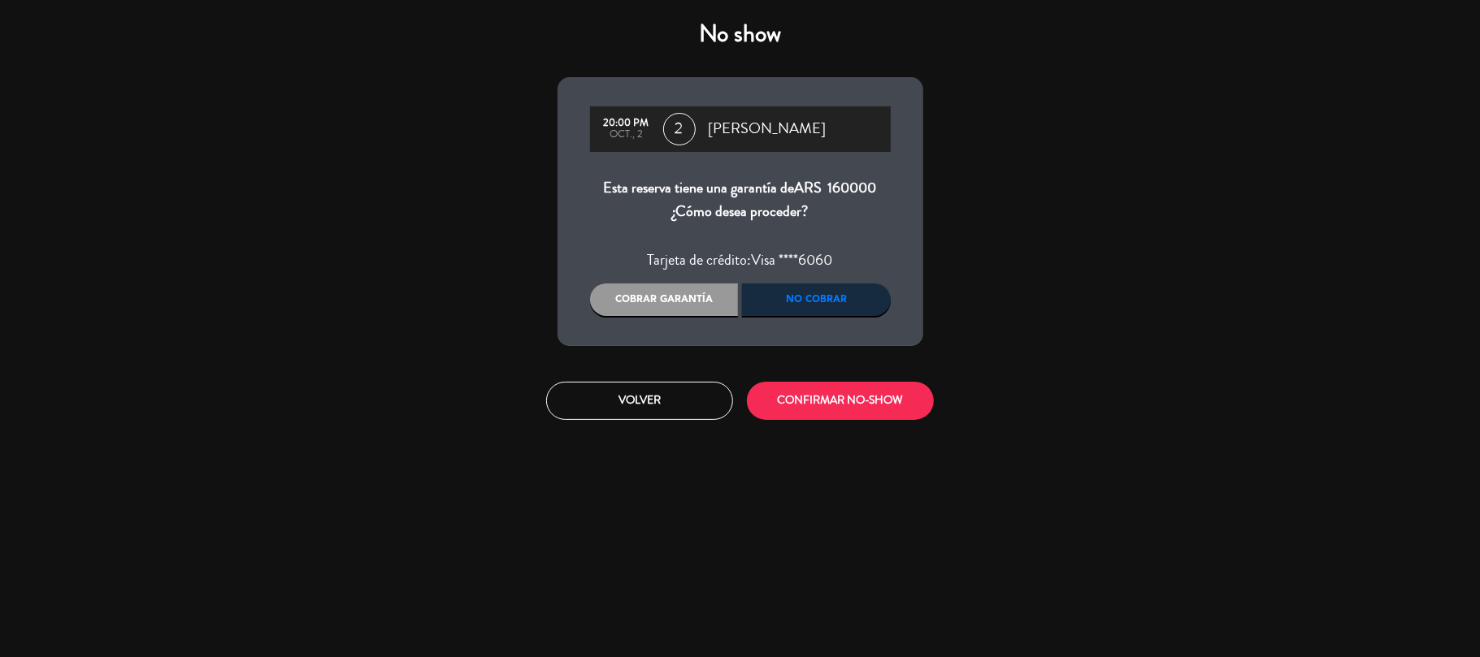
click at [709, 303] on div "Cobrar garantía" at bounding box center [664, 300] width 149 height 33
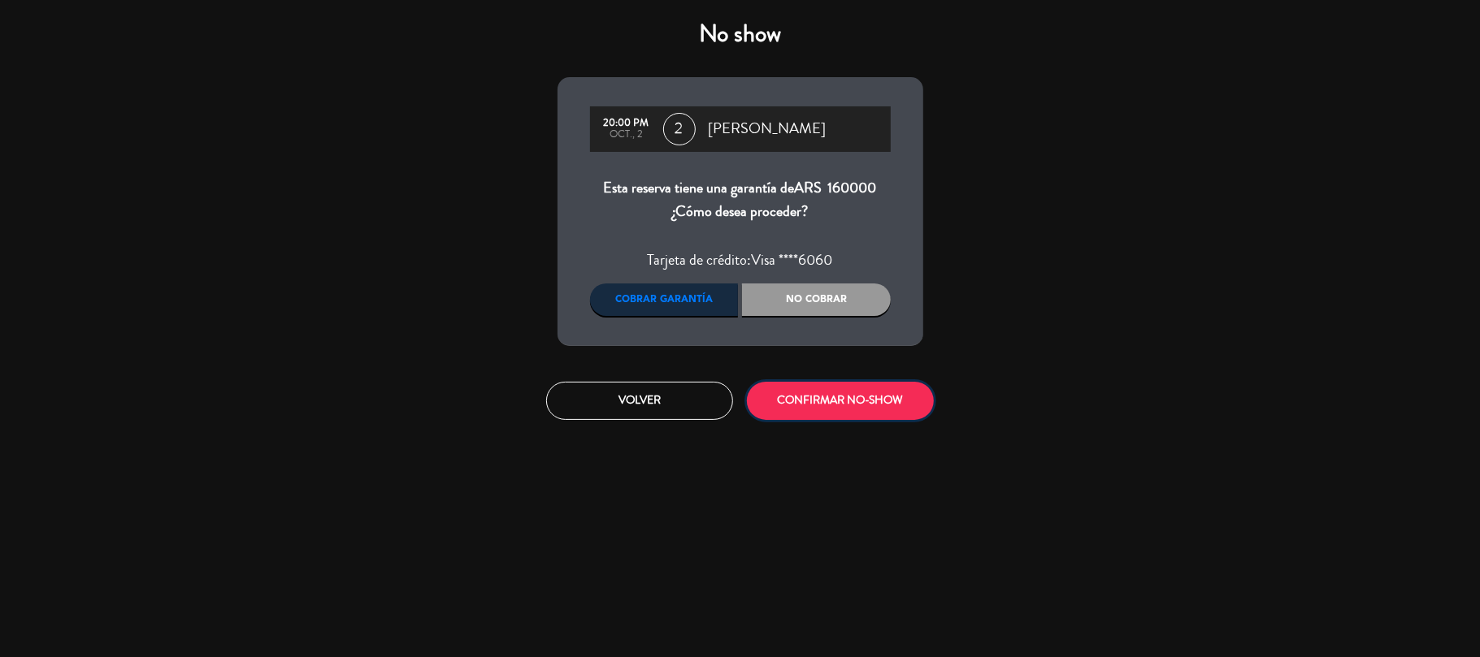
click at [818, 404] on button "CONFIRMAR NO-SHOW" at bounding box center [840, 401] width 187 height 38
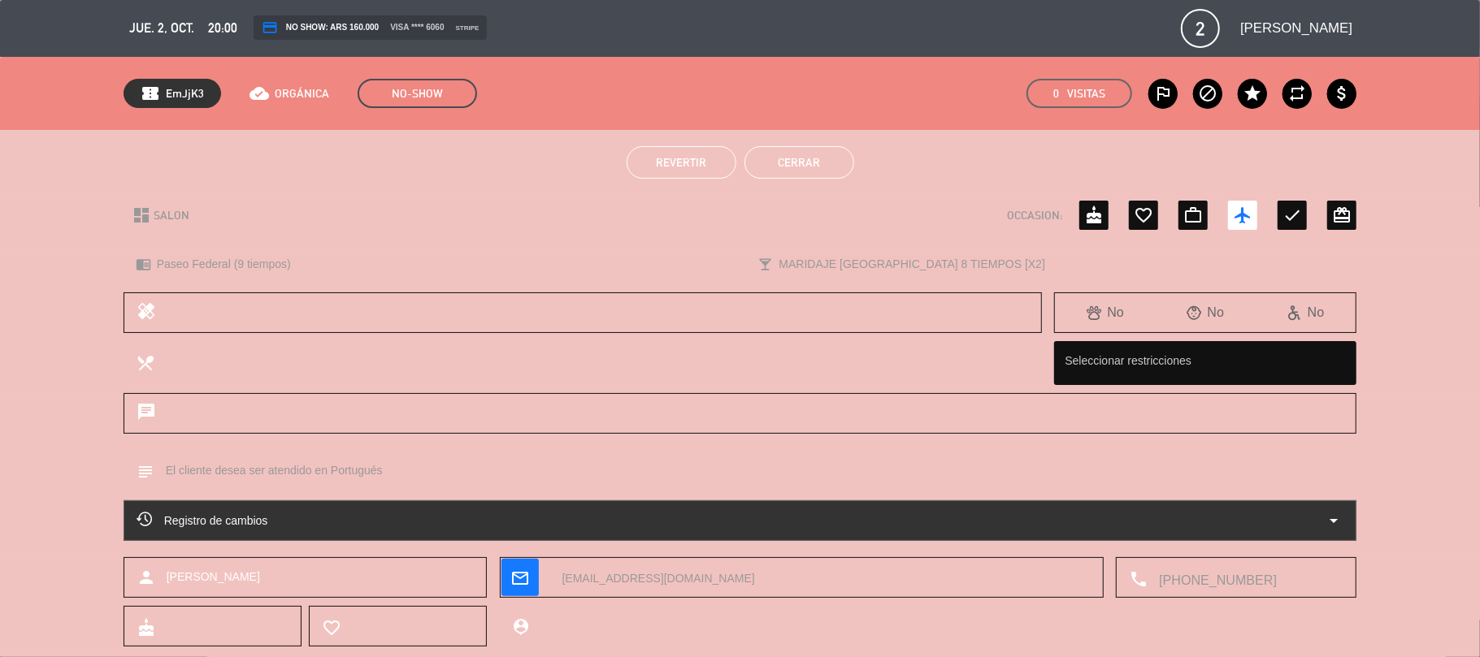
click at [798, 147] on button "Cerrar" at bounding box center [799, 162] width 110 height 33
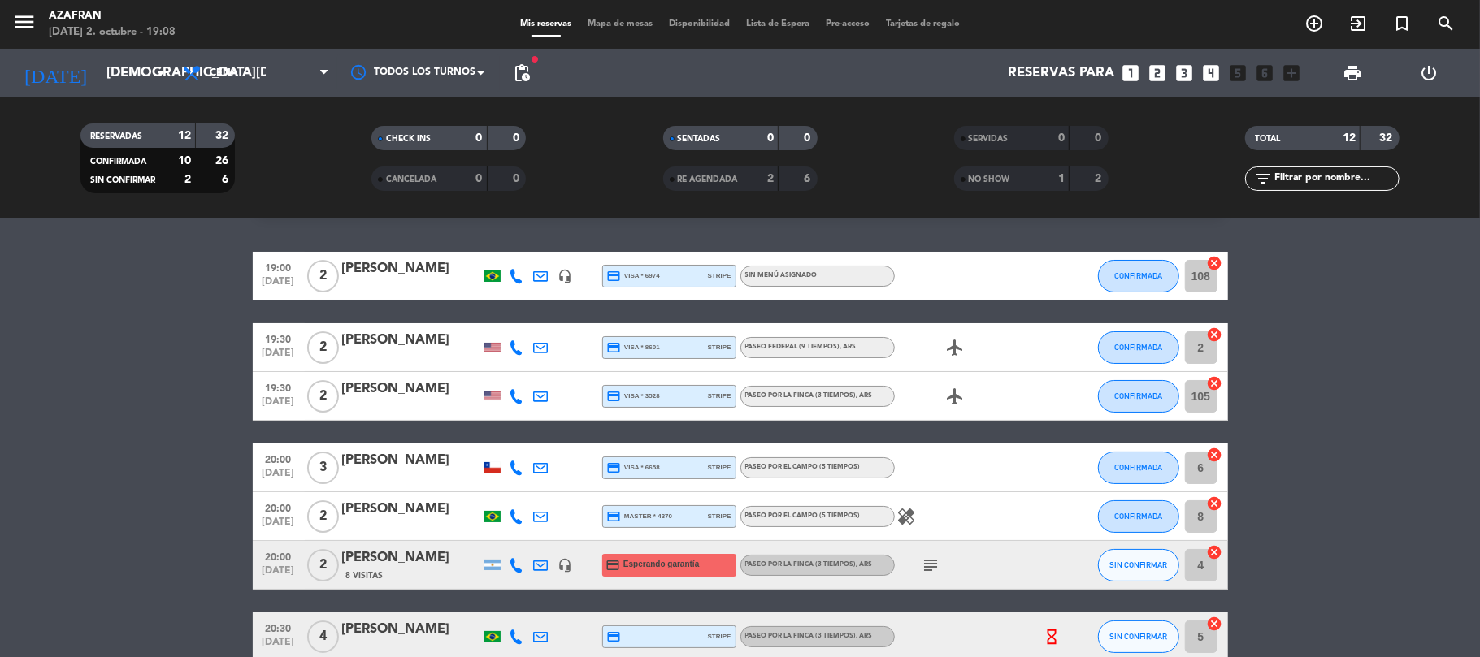
click at [173, 432] on bookings-row "19:00 [DATE] 2 [PERSON_NAME] headset_mic credit_card visa * 6974 stripe Sin men…" at bounding box center [740, 601] width 1480 height 699
click at [1122, 286] on button "CONFIRMADA" at bounding box center [1138, 276] width 81 height 33
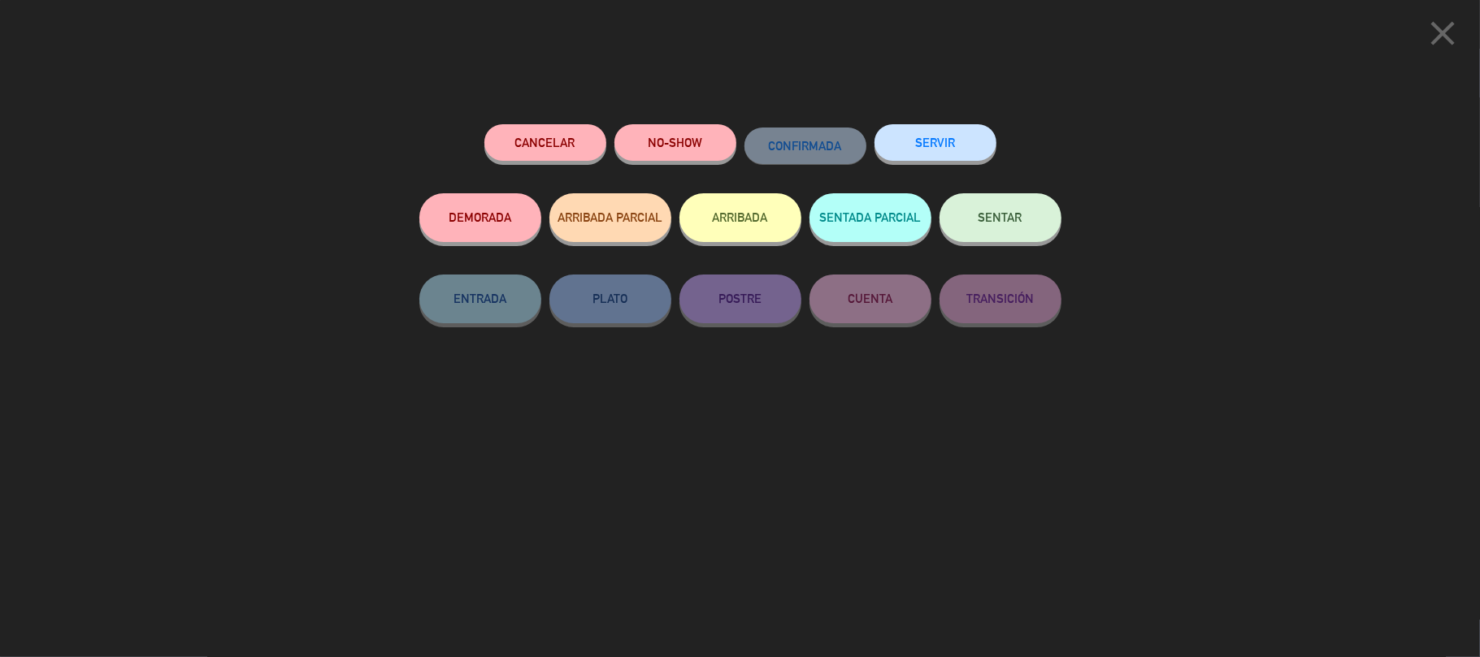
click at [947, 147] on button "SERVIR" at bounding box center [935, 142] width 122 height 37
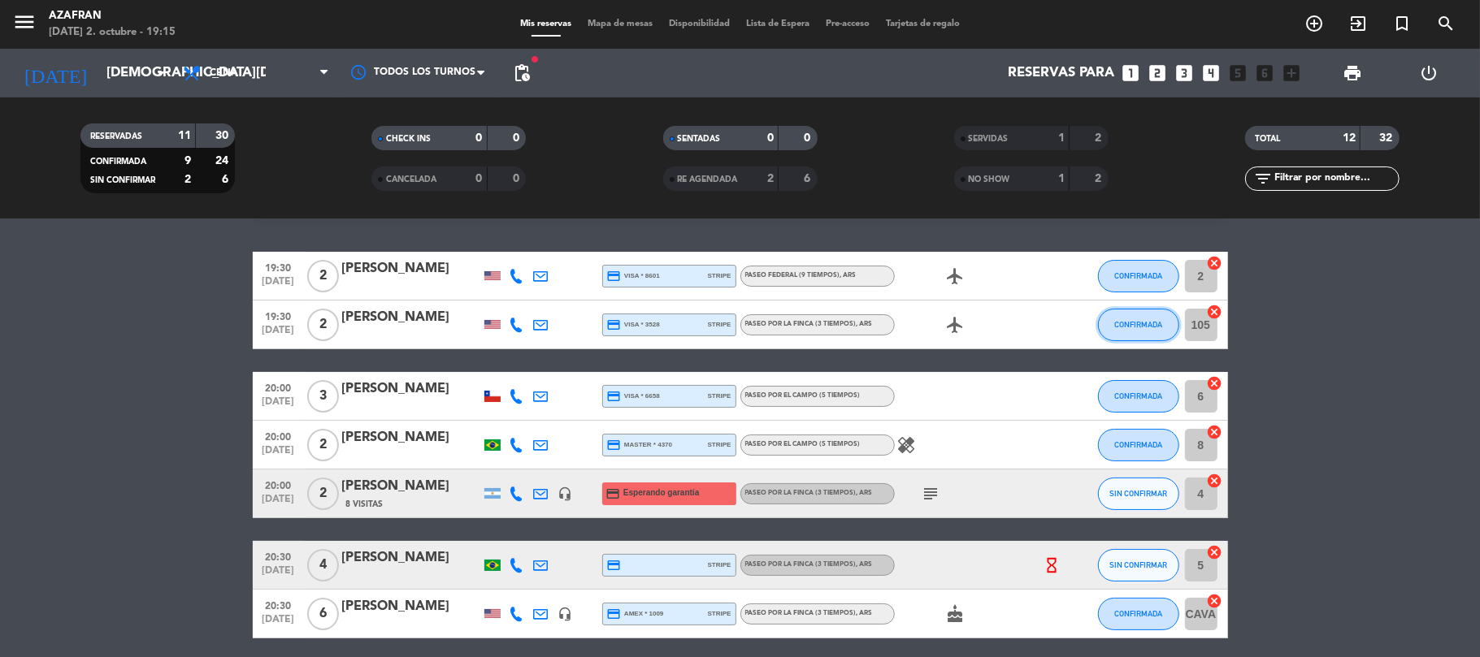
click at [1130, 317] on button "CONFIRMADA" at bounding box center [1138, 325] width 81 height 33
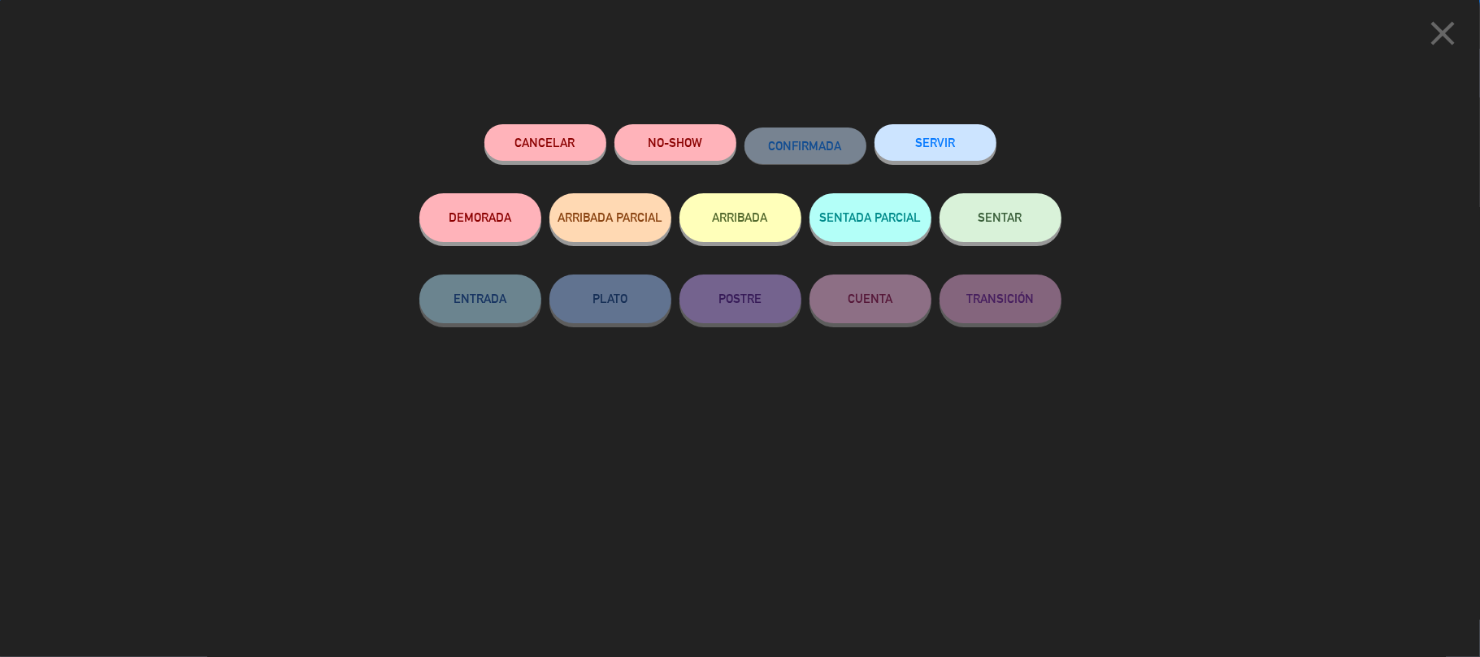
click at [944, 135] on button "SERVIR" at bounding box center [935, 142] width 122 height 37
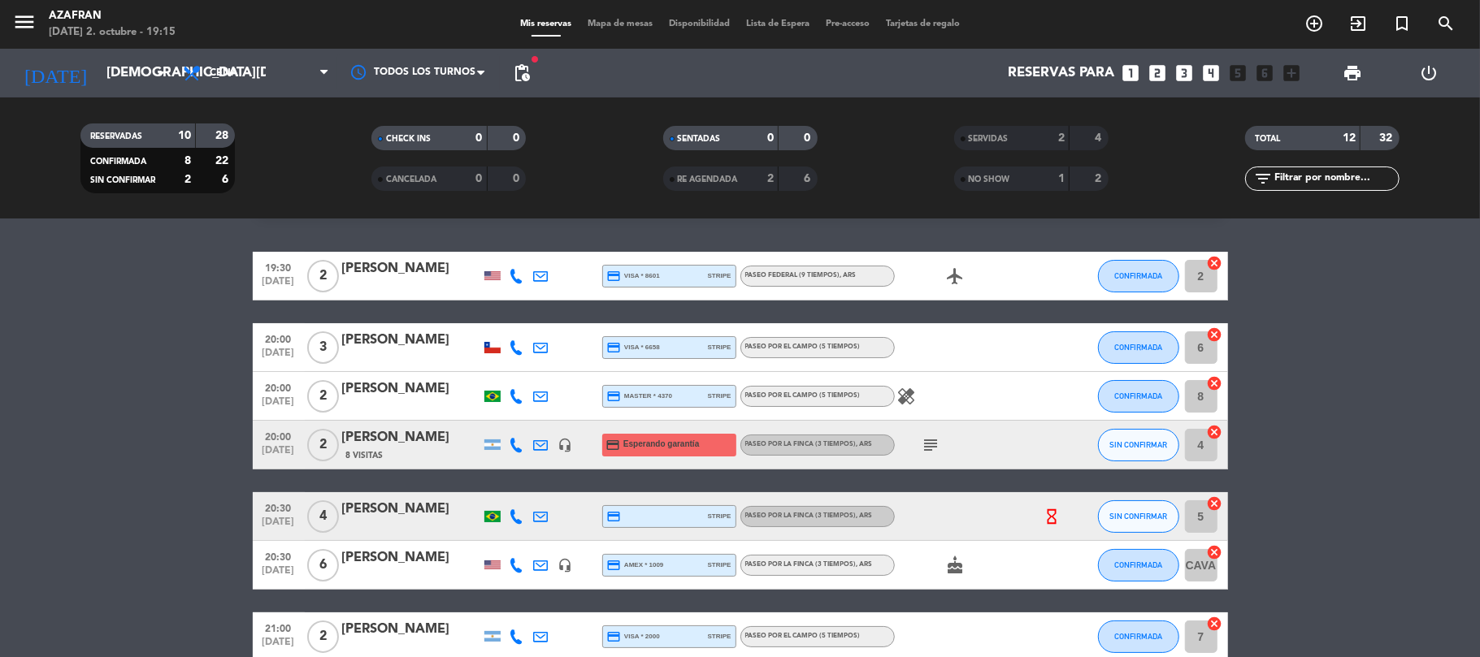
click at [193, 301] on bookings-row "19:30 [DATE] 2 [PERSON_NAME] credit_card visa * 8601 stripe Paseo Federal (9 ti…" at bounding box center [740, 541] width 1480 height 579
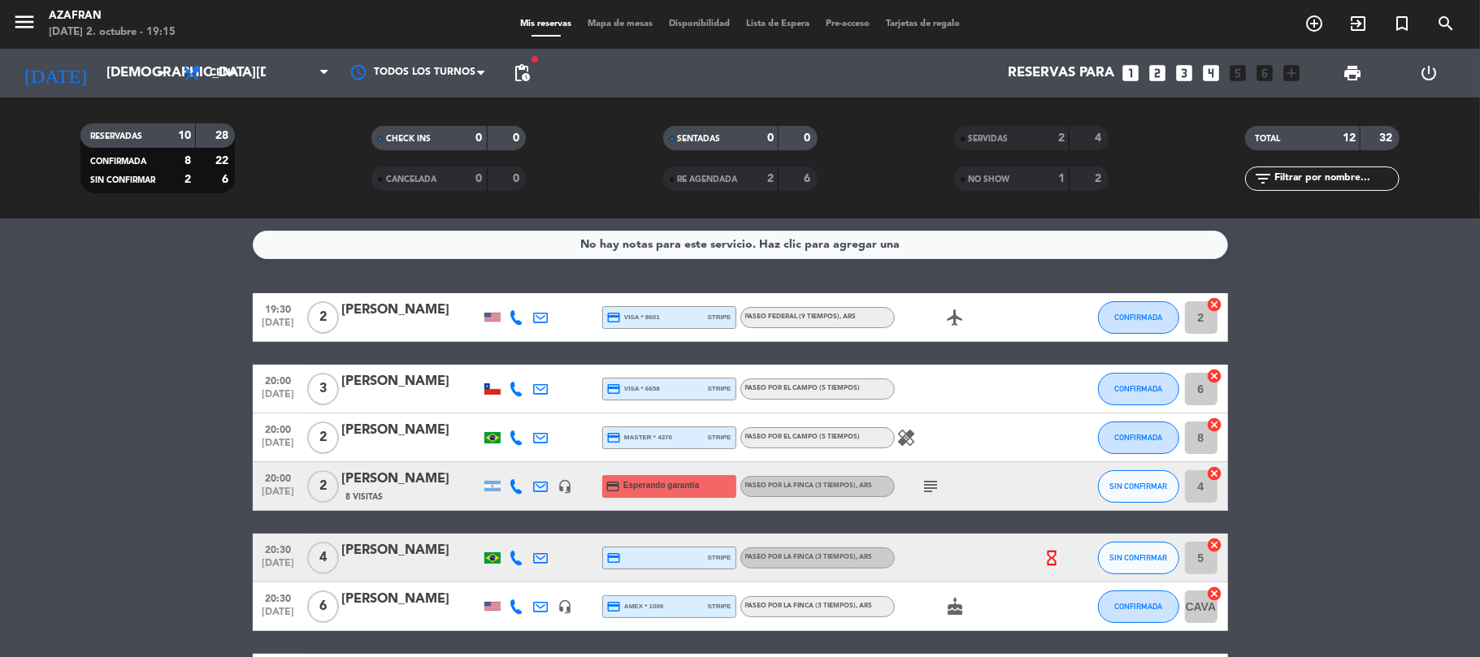
scroll to position [0, 0]
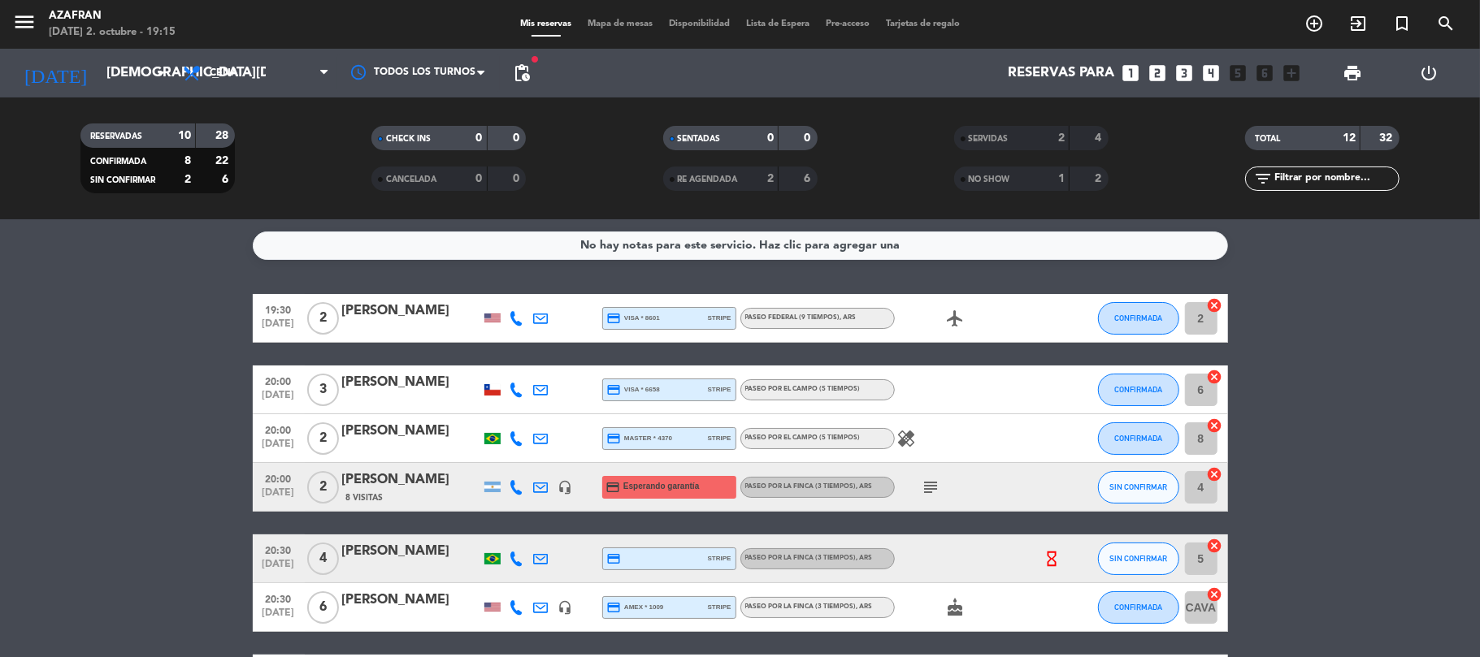
click at [193, 301] on bookings-row "19:30 [DATE] 2 [PERSON_NAME] credit_card visa * 8601 stripe Paseo Federal (9 ti…" at bounding box center [740, 583] width 1480 height 579
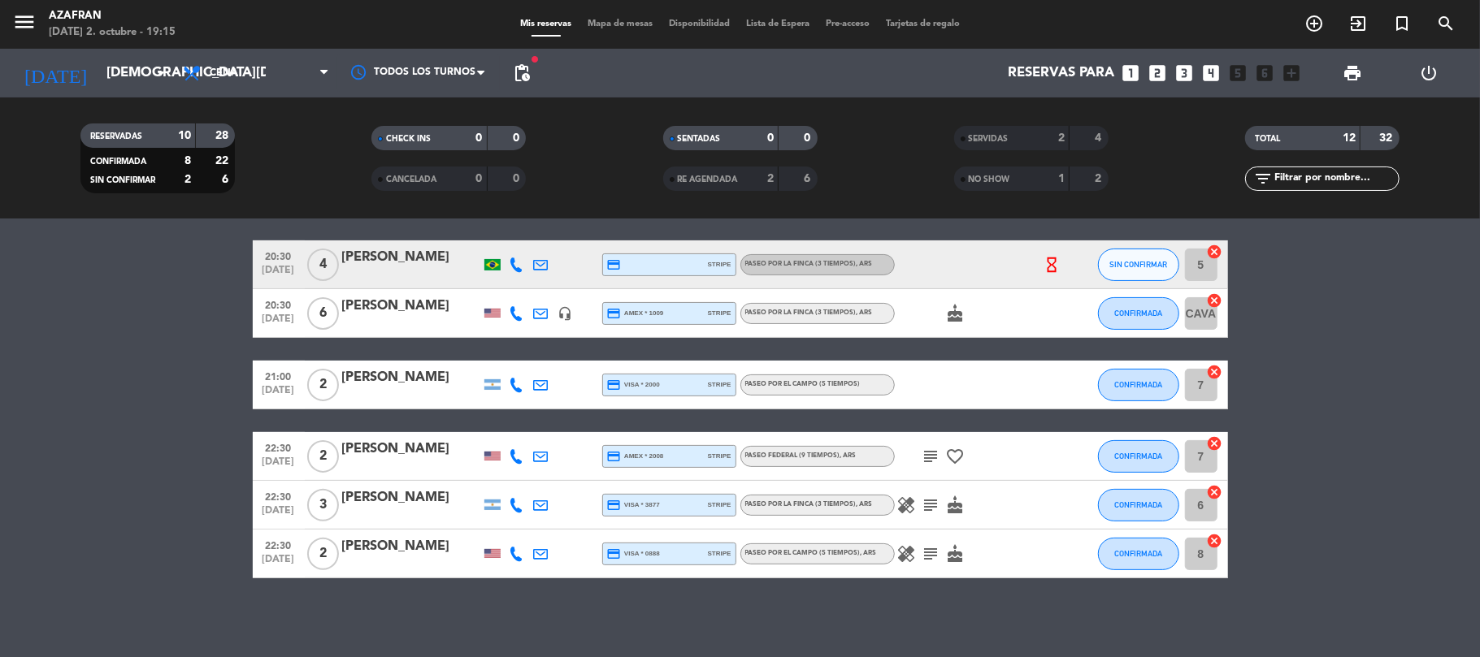
scroll to position [296, 0]
